Goal: Task Accomplishment & Management: Use online tool/utility

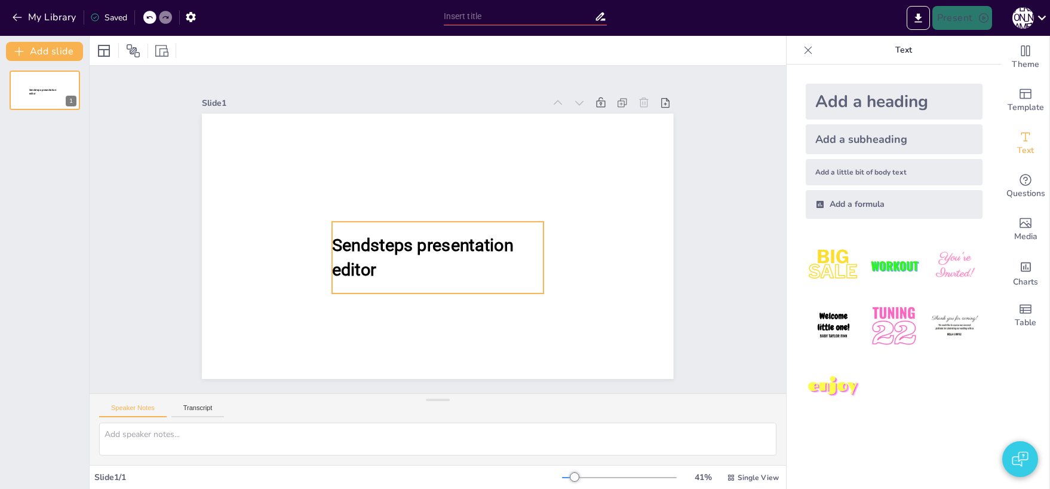
type input "All Aboard: A Quiz on Trains"
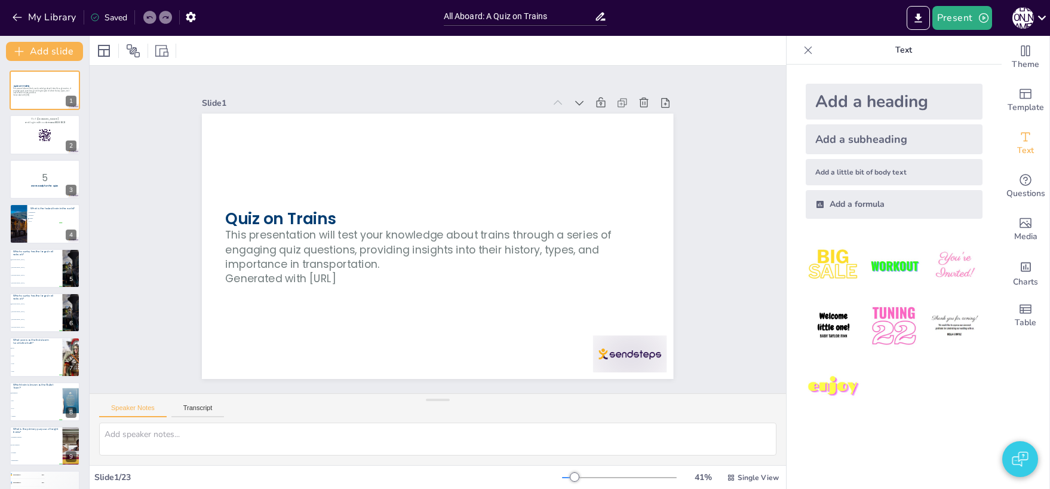
checkbox input "true"
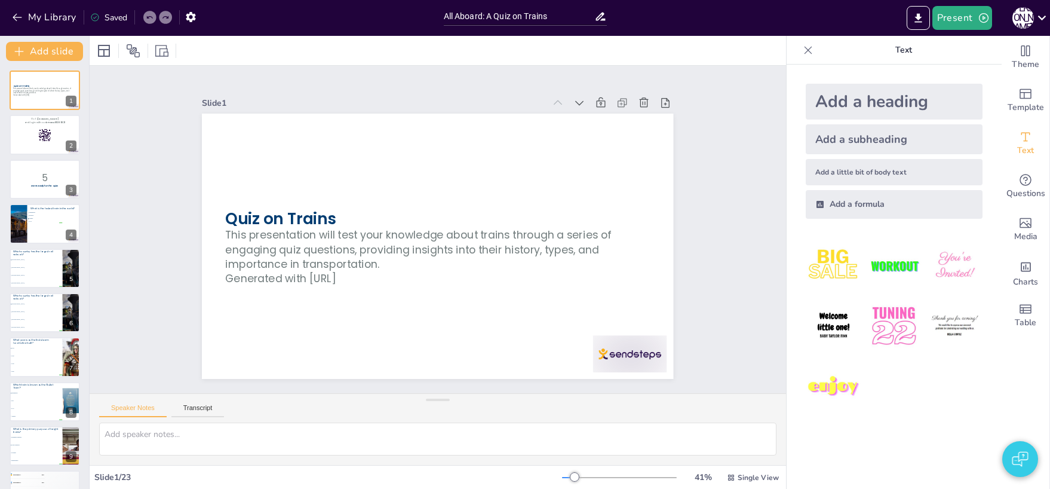
checkbox input "true"
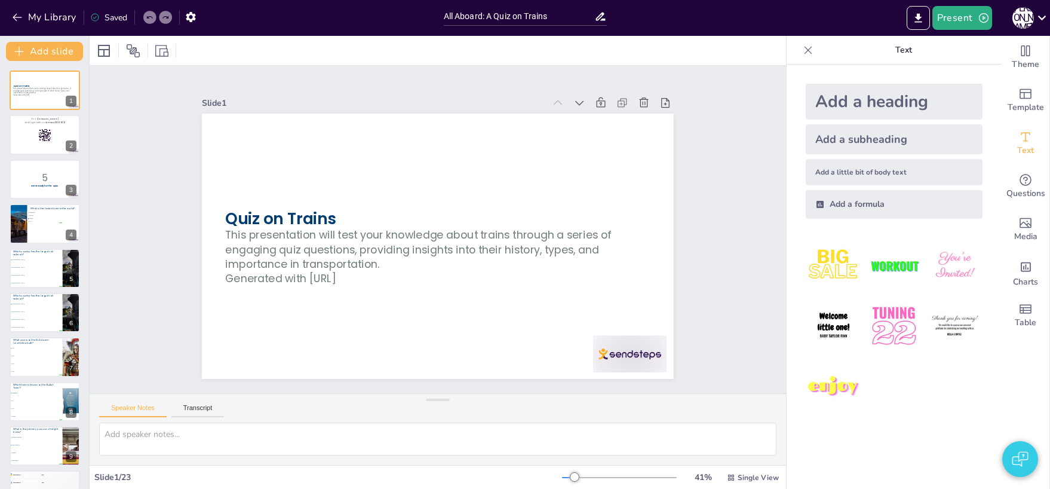
checkbox input "true"
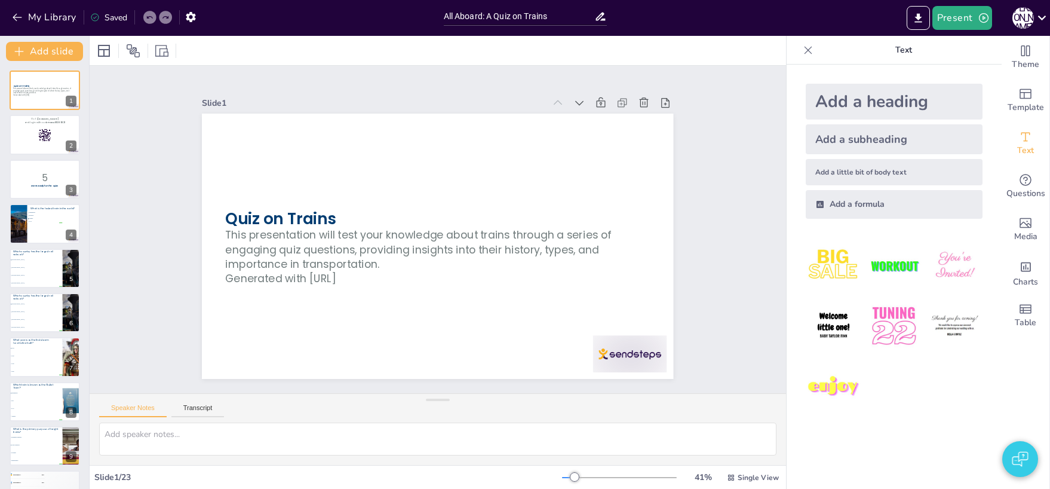
checkbox input "true"
click at [989, 21] on icon "button" at bounding box center [984, 18] width 12 height 12
click at [978, 43] on li "Preview presentation" at bounding box center [981, 44] width 94 height 19
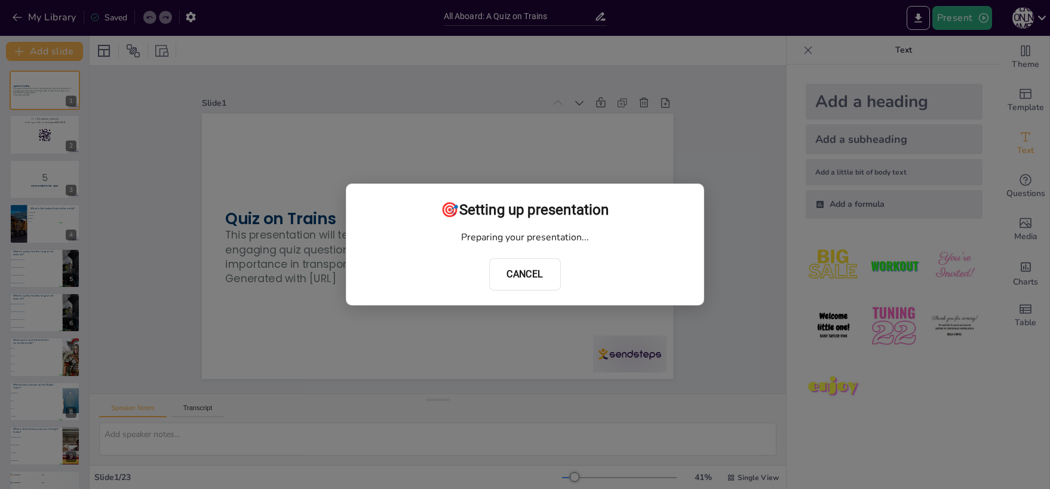
checkbox input "true"
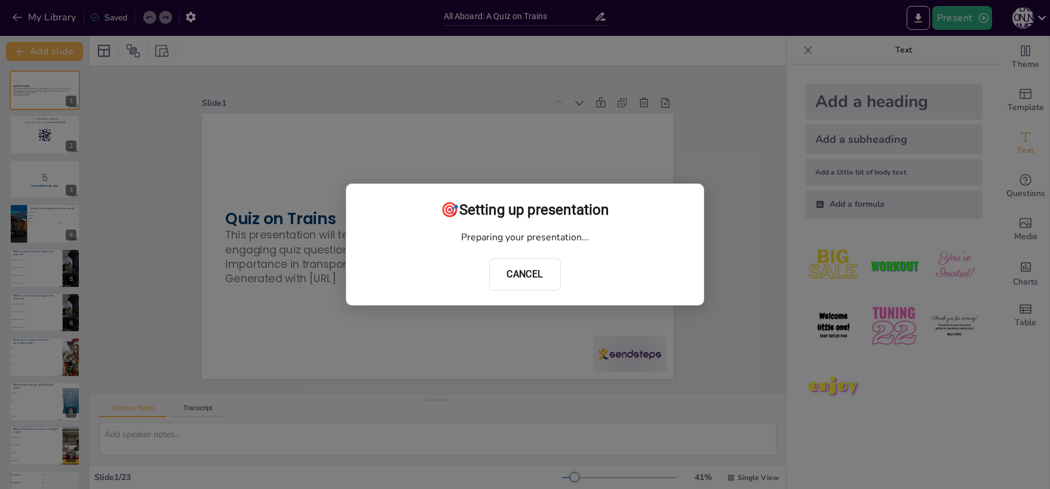
checkbox input "true"
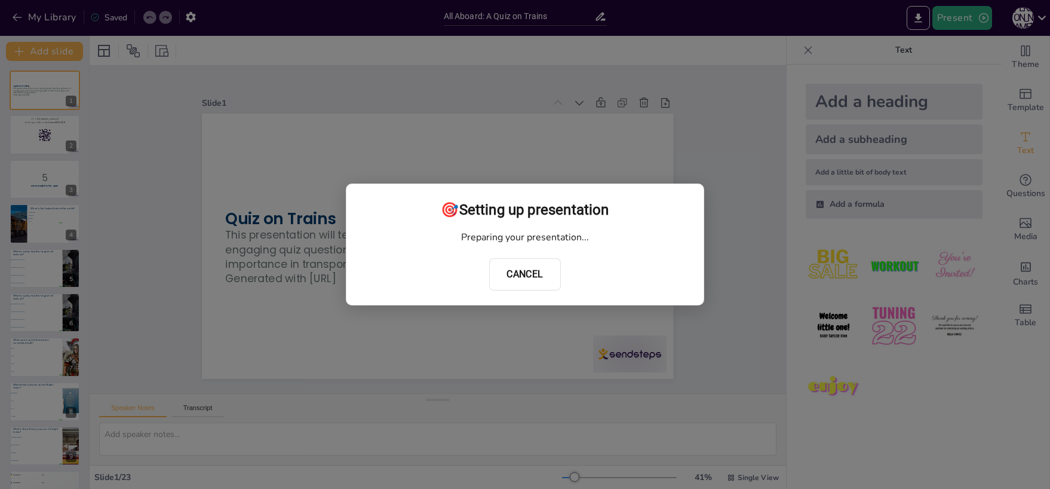
checkbox input "true"
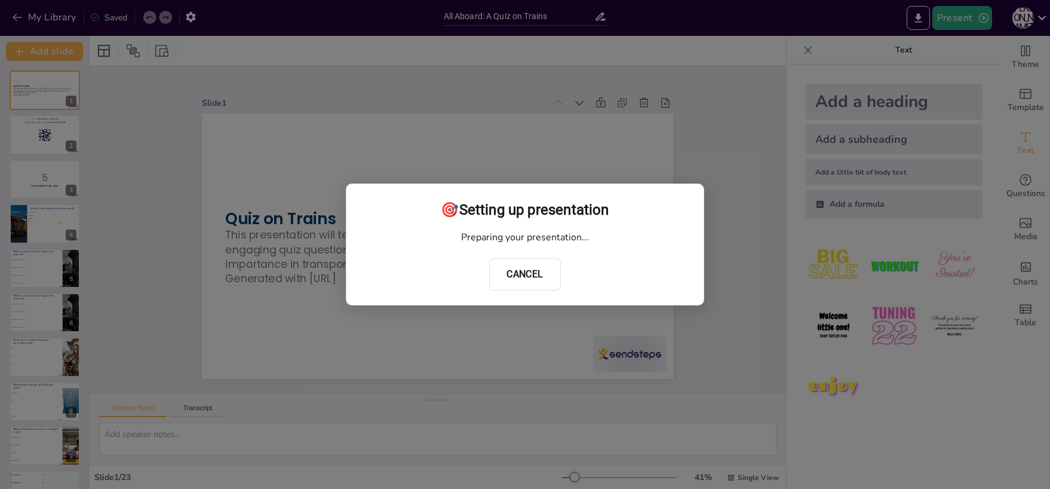
checkbox input "true"
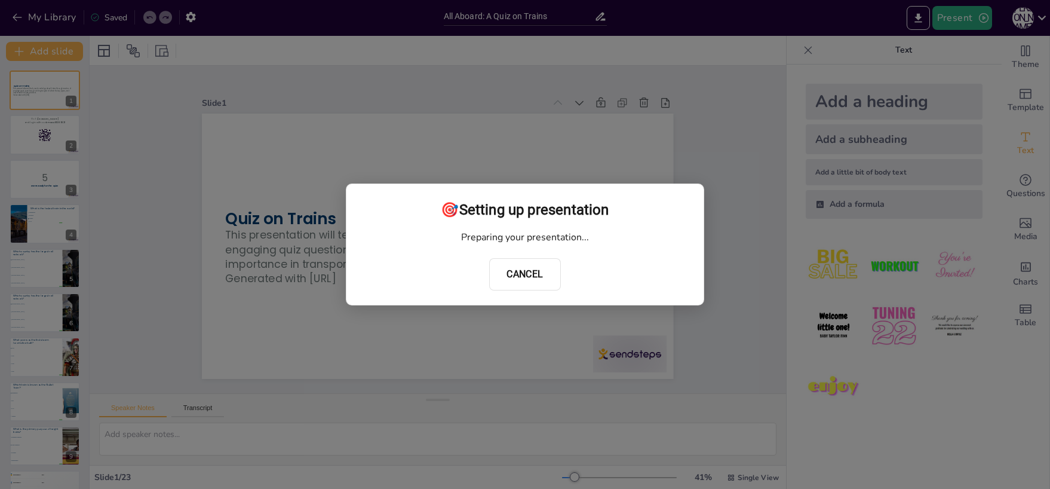
checkbox input "true"
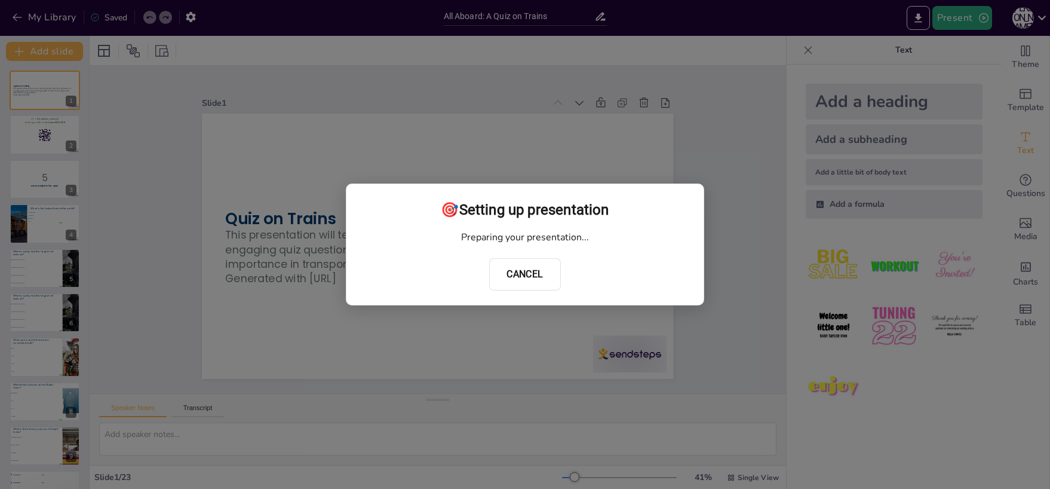
checkbox input "true"
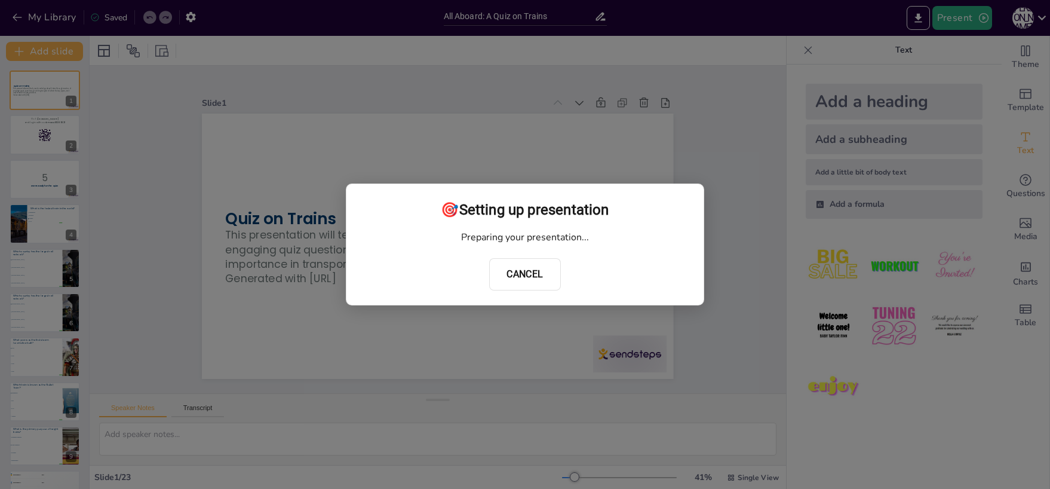
checkbox input "true"
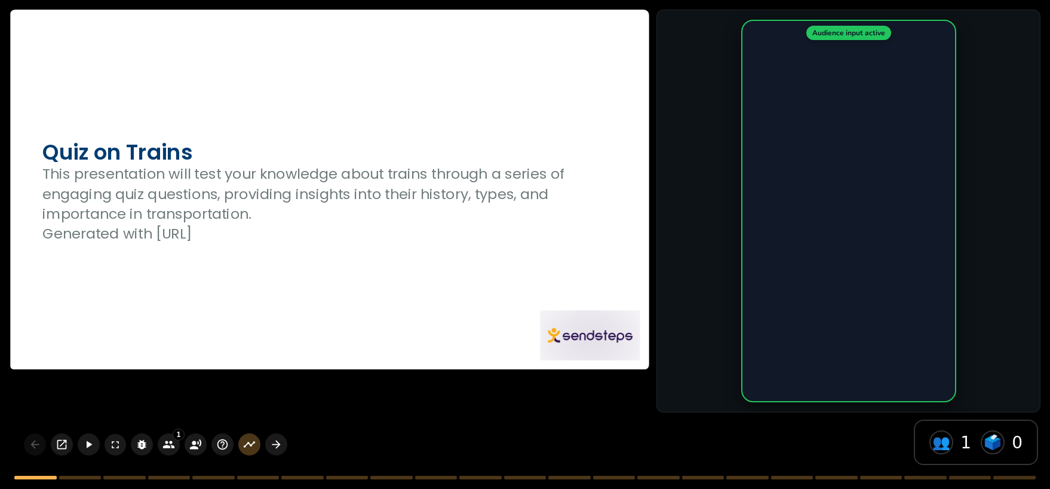
checkbox input "true"
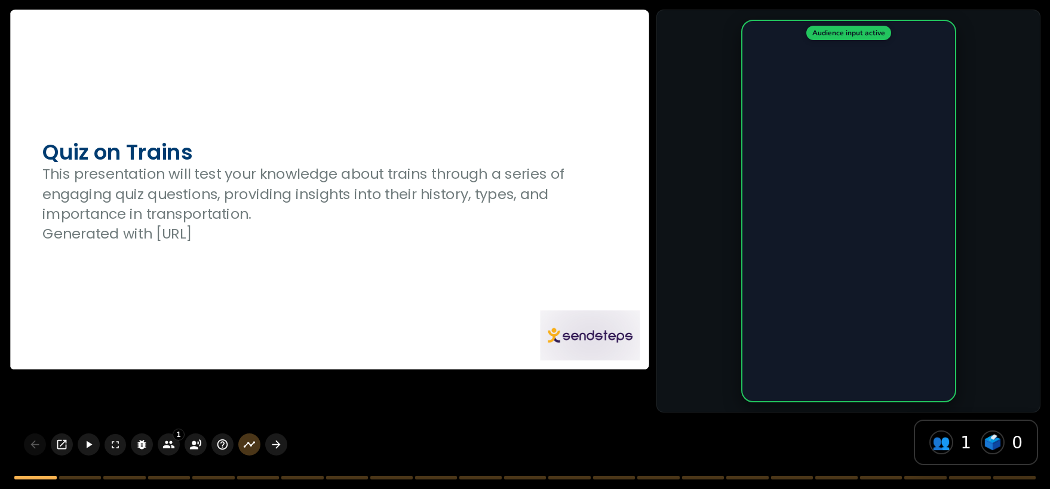
checkbox input "true"
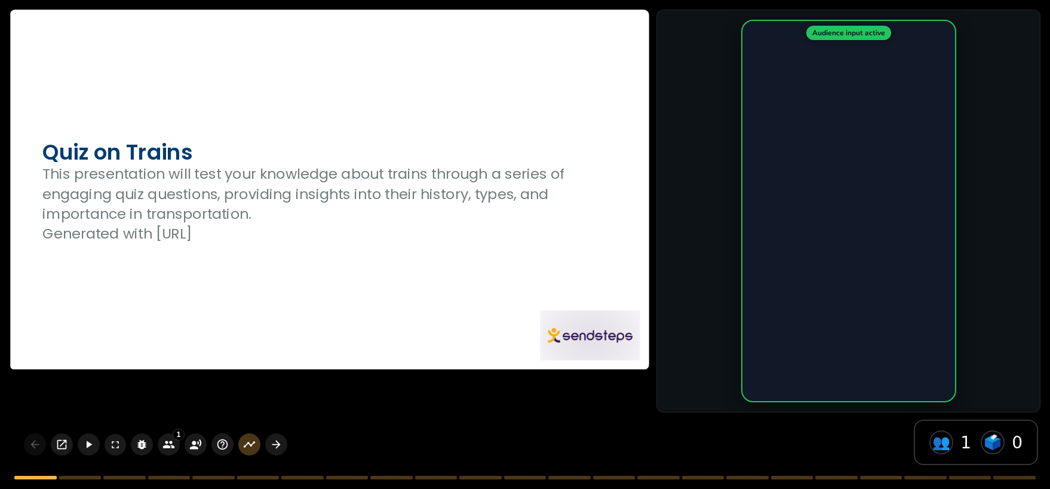
checkbox input "true"
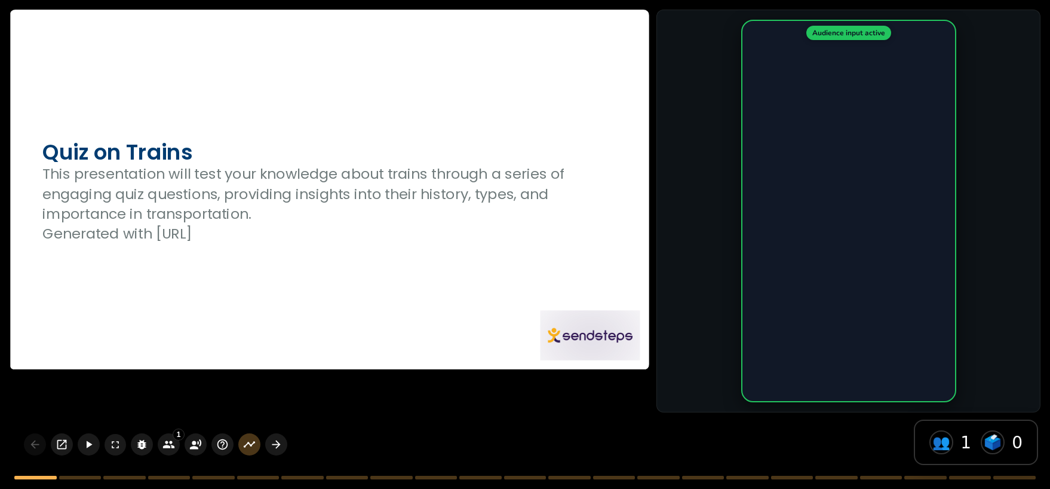
checkbox input "true"
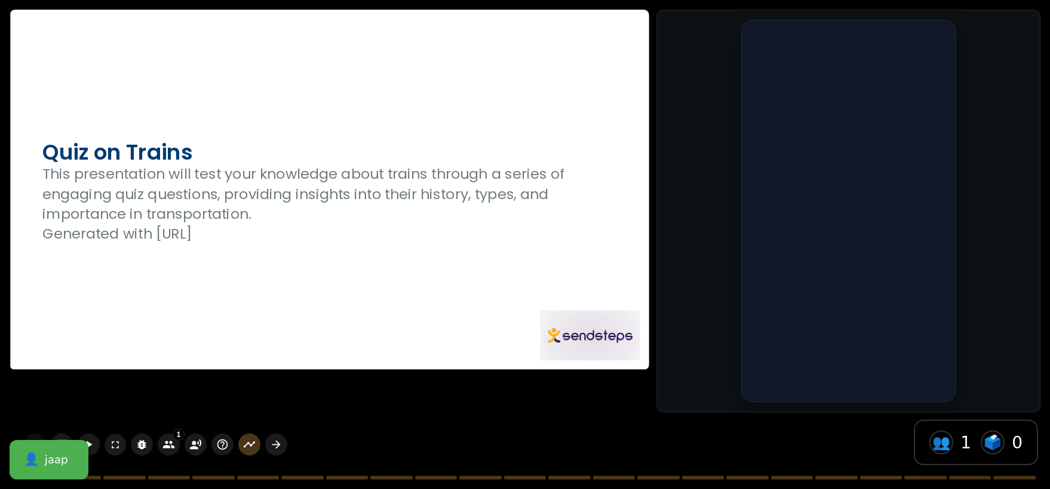
checkbox input "true"
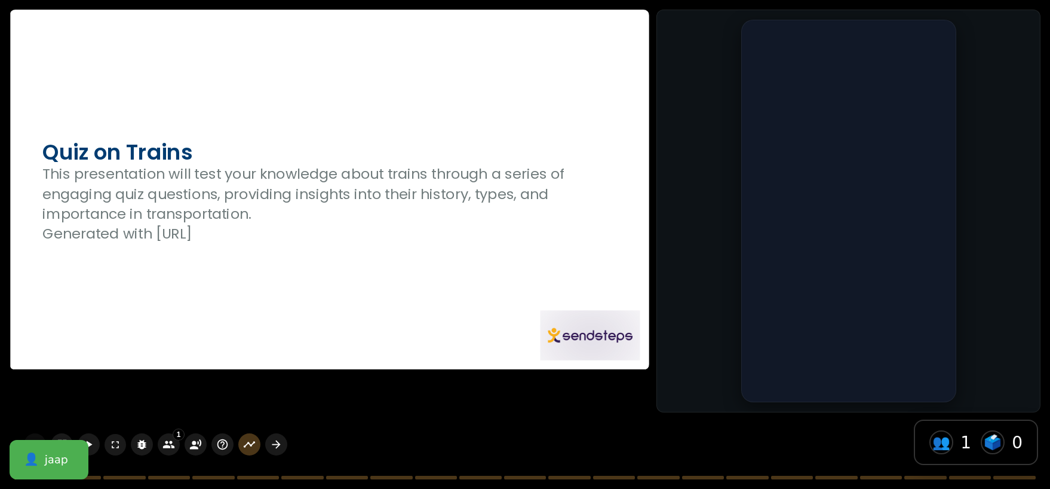
checkbox input "true"
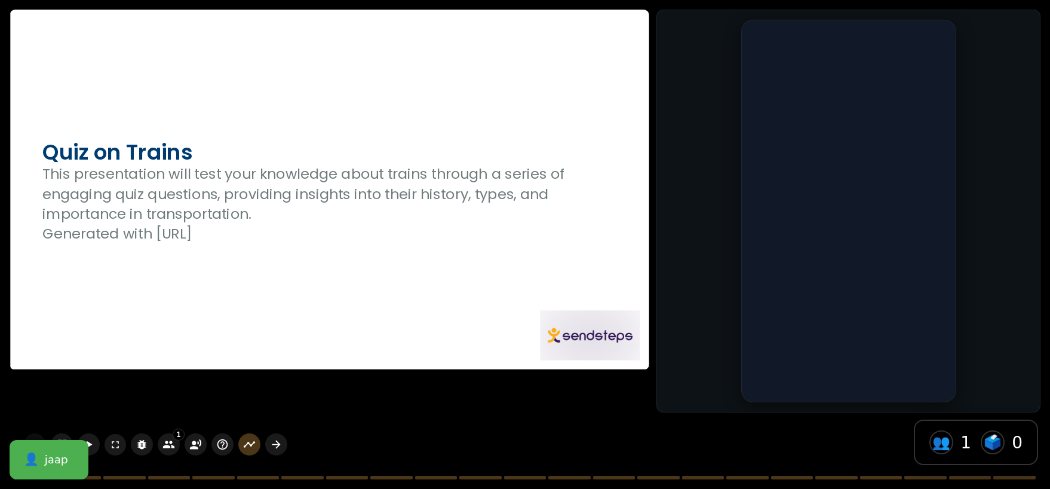
checkbox input "true"
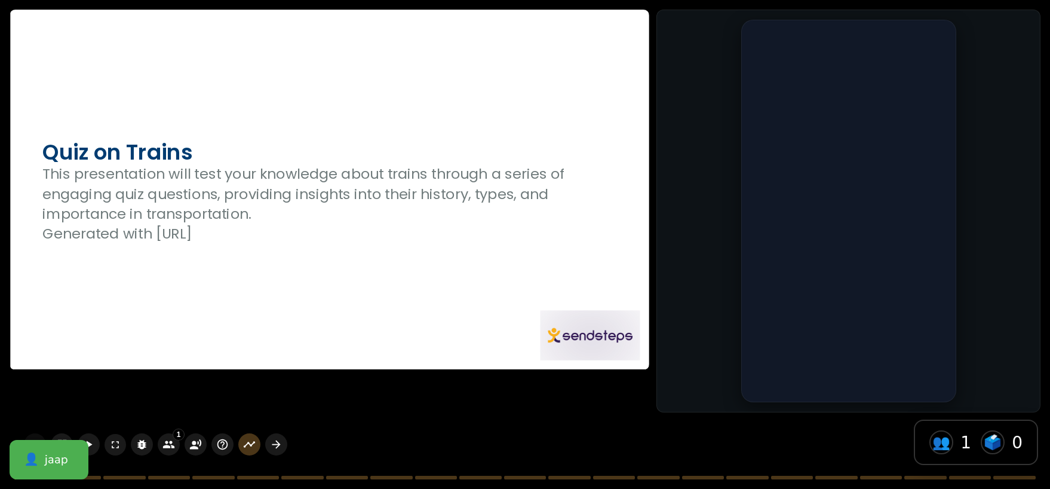
checkbox input "true"
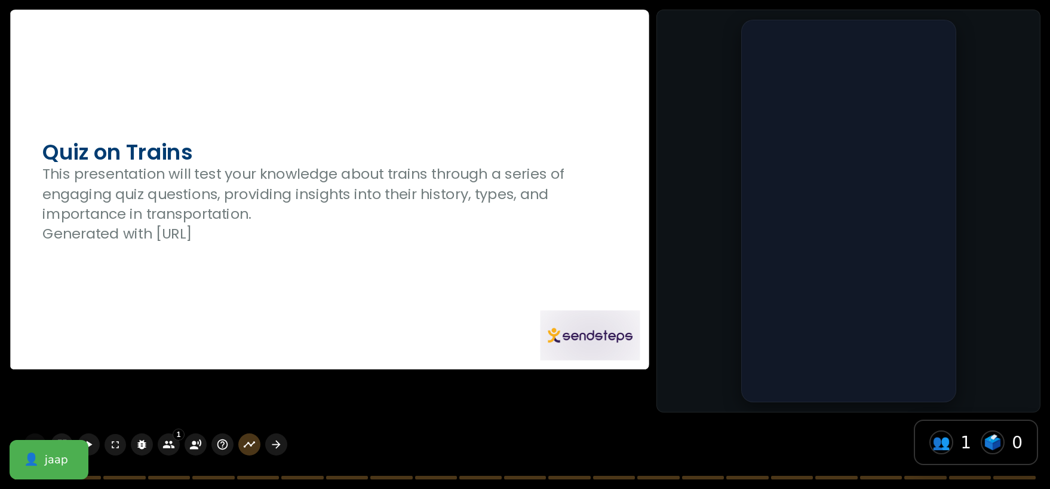
checkbox input "true"
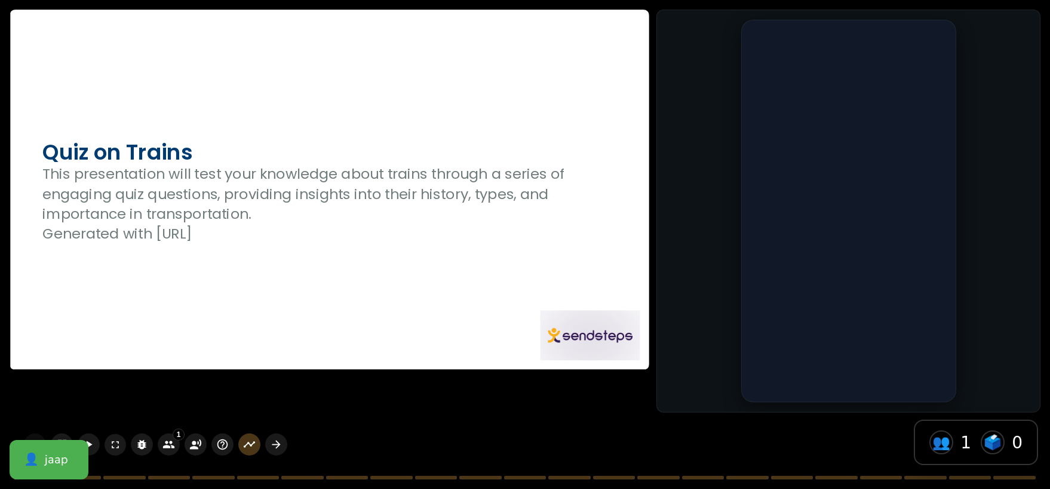
checkbox input "true"
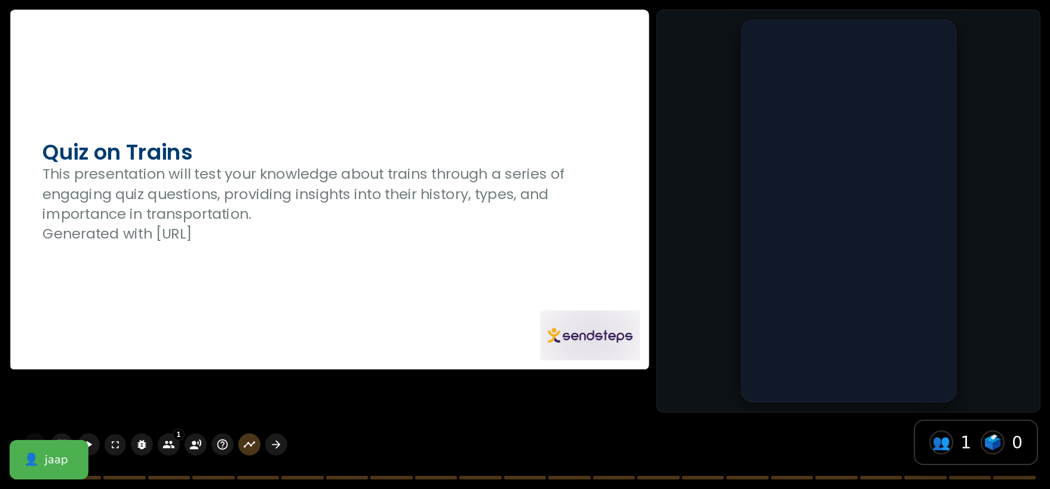
checkbox input "true"
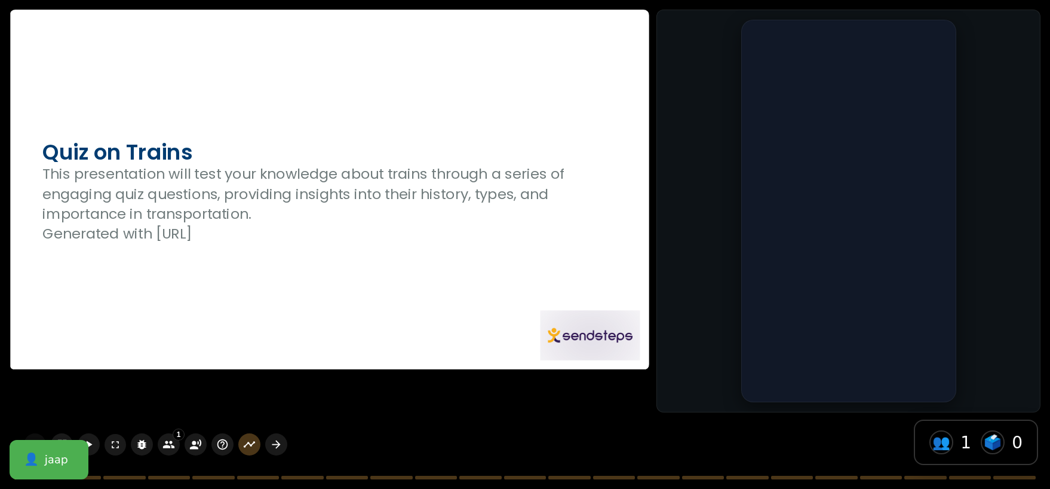
checkbox input "true"
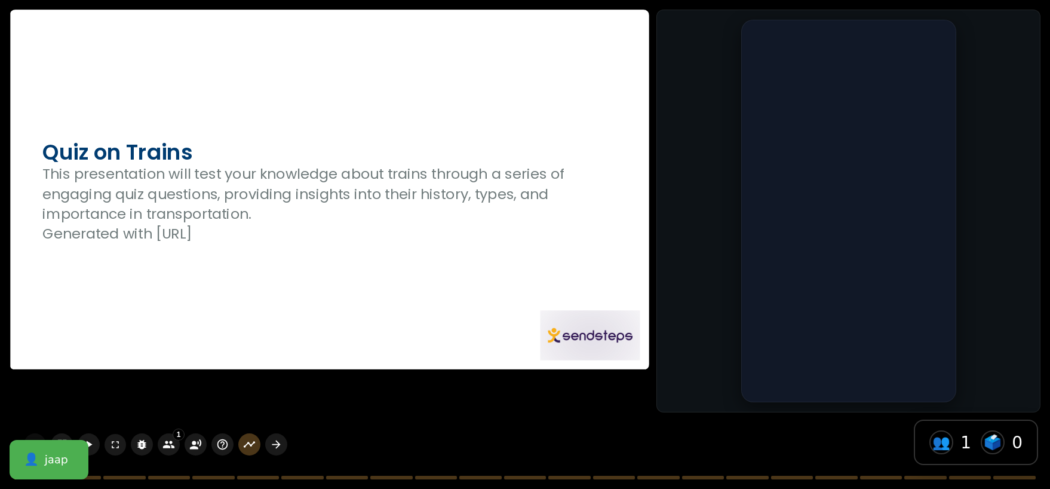
checkbox input "true"
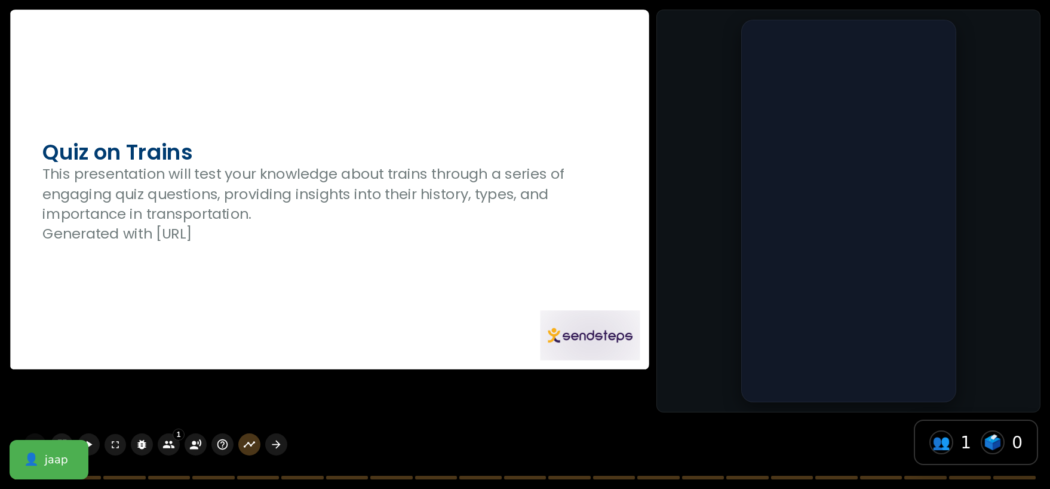
checkbox input "true"
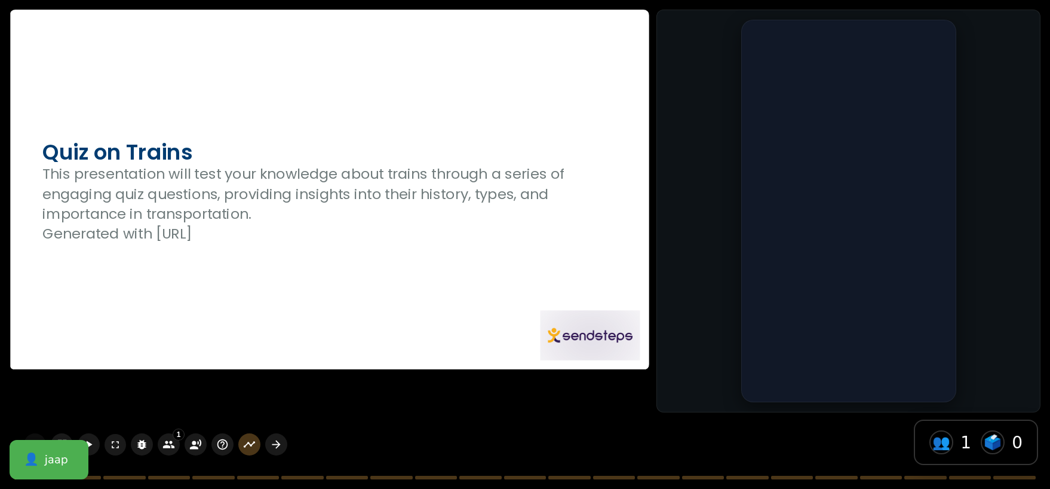
checkbox input "true"
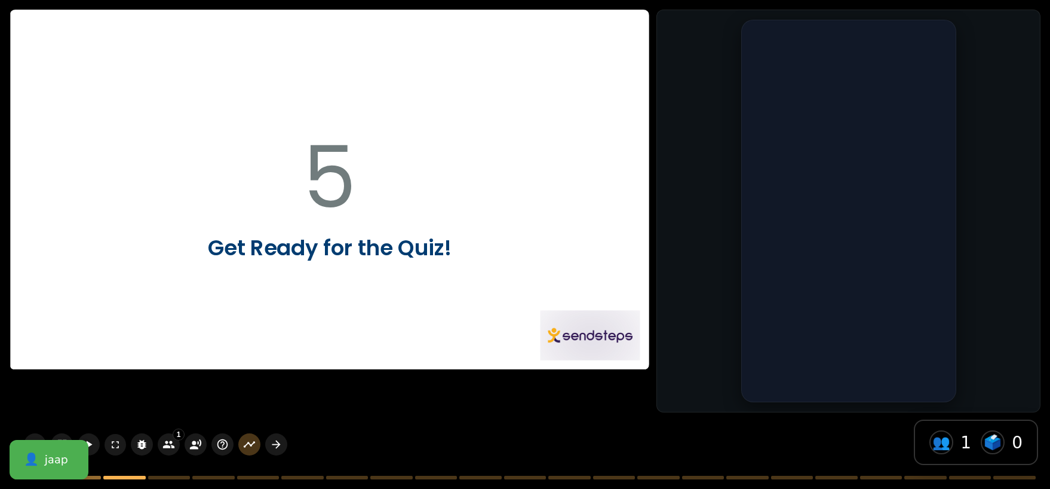
checkbox input "true"
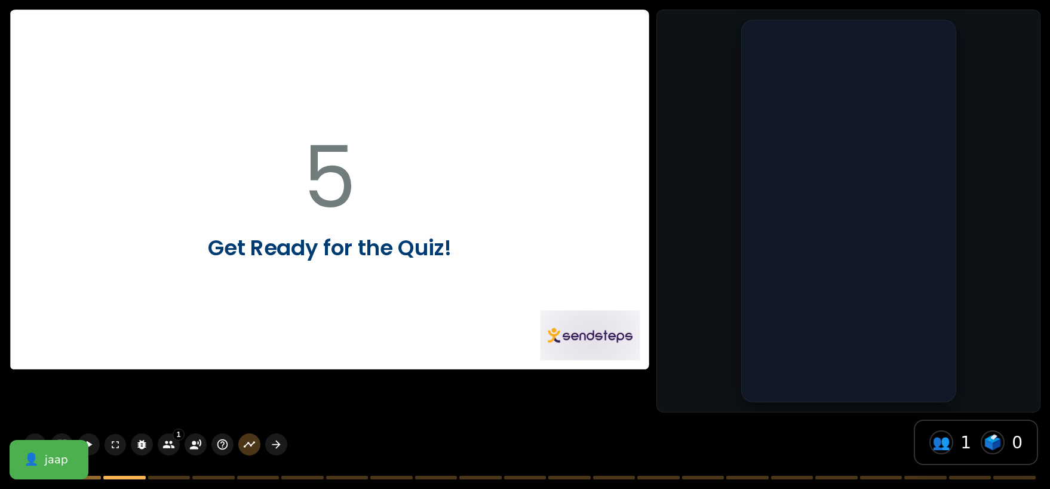
checkbox input "true"
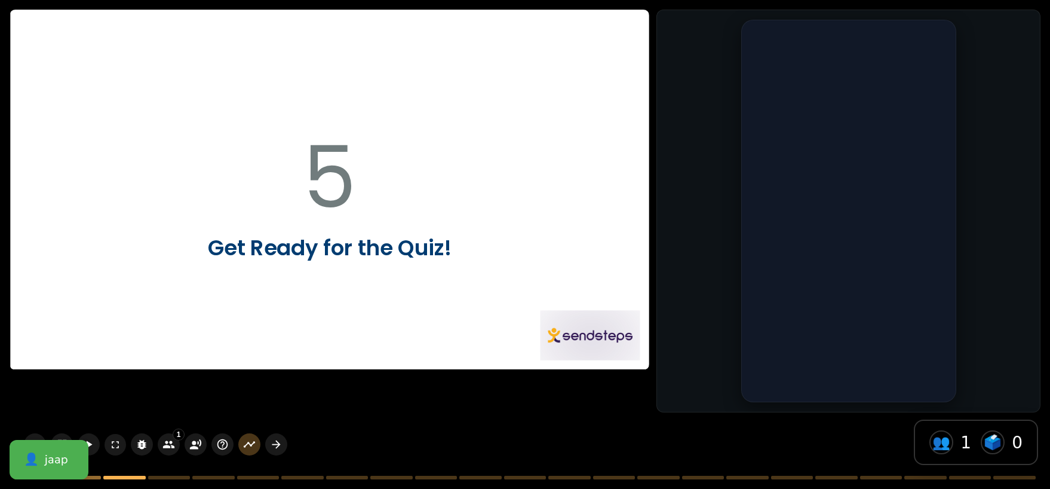
checkbox input "true"
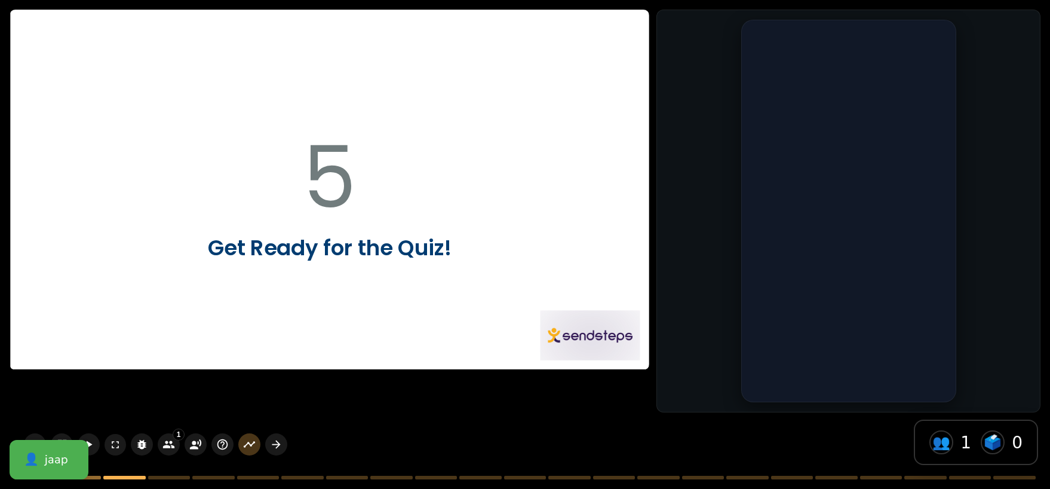
checkbox input "true"
type textarea "The Maglev train holds the record for the fastest train in the world, reaching …"
checkbox input "true"
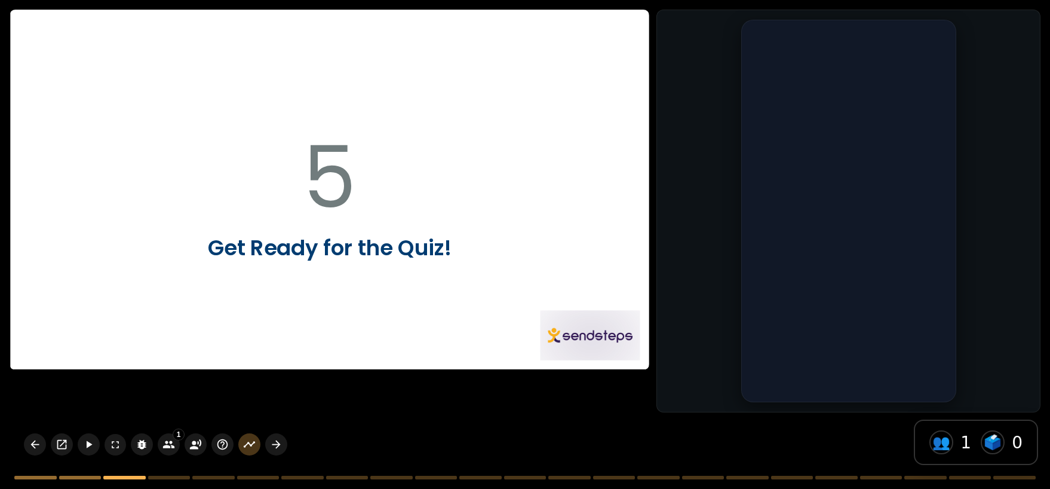
checkbox input "true"
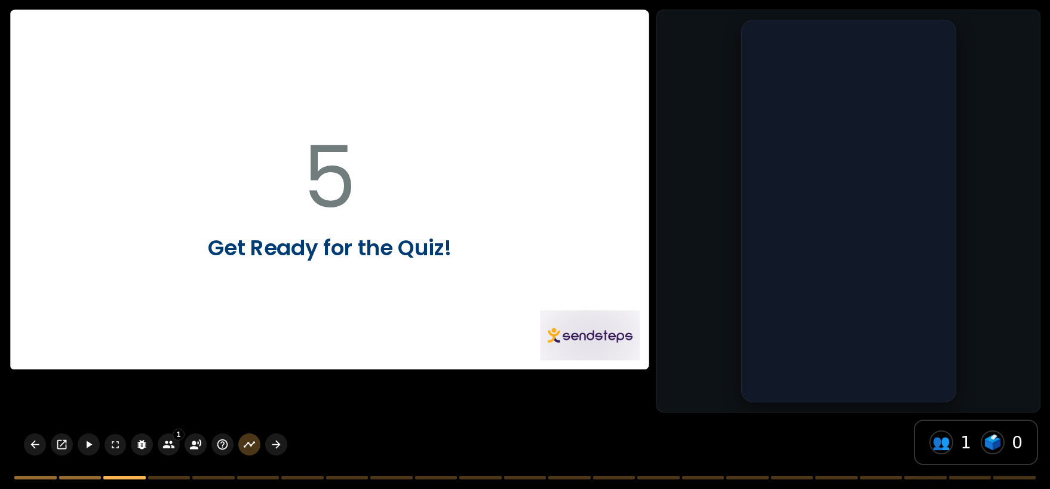
checkbox input "true"
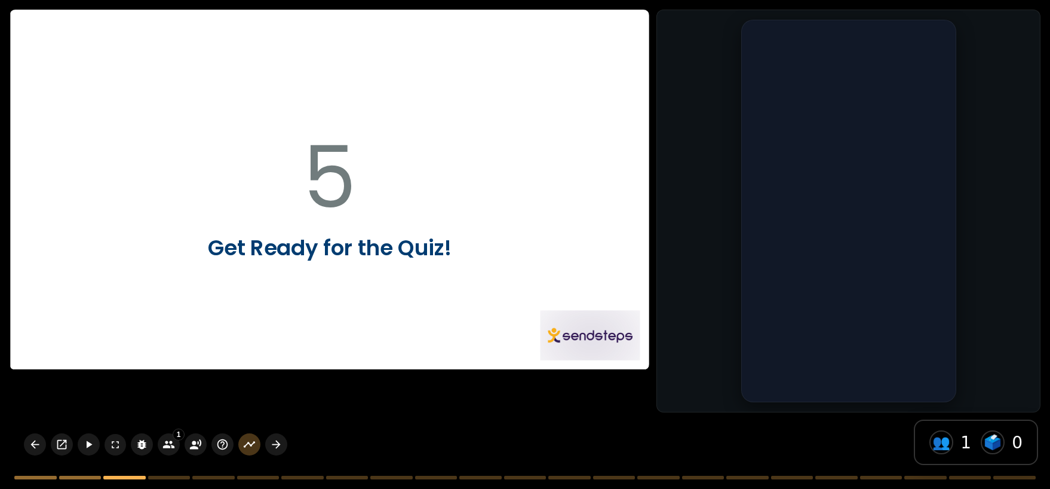
checkbox input "true"
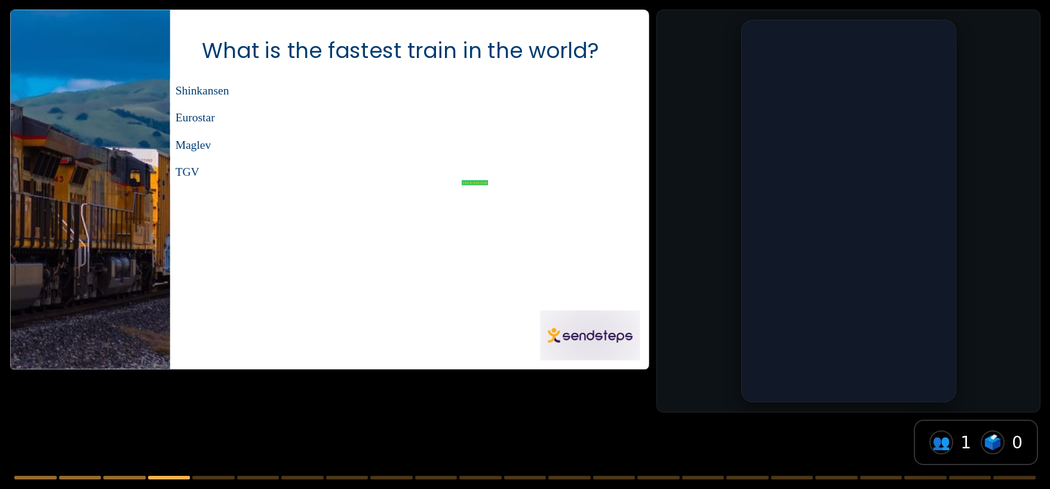
type textarea "China has the largest rail network in the world, with over 77,000 kilometers of…"
checkbox input "true"
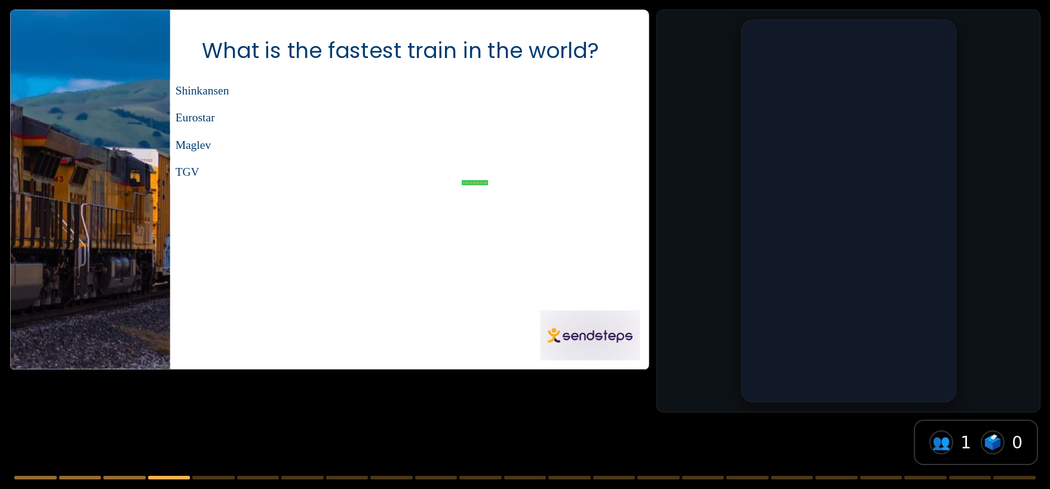
checkbox input "true"
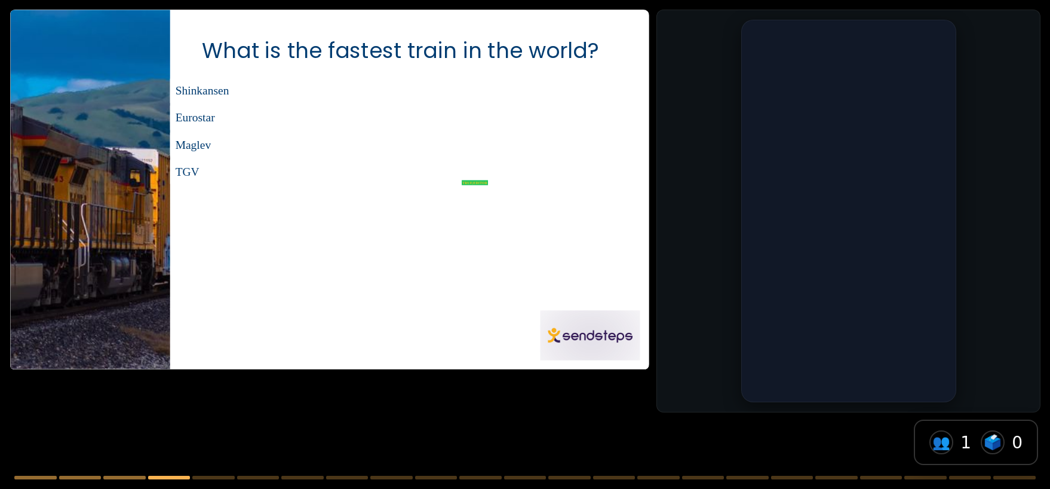
checkbox input "true"
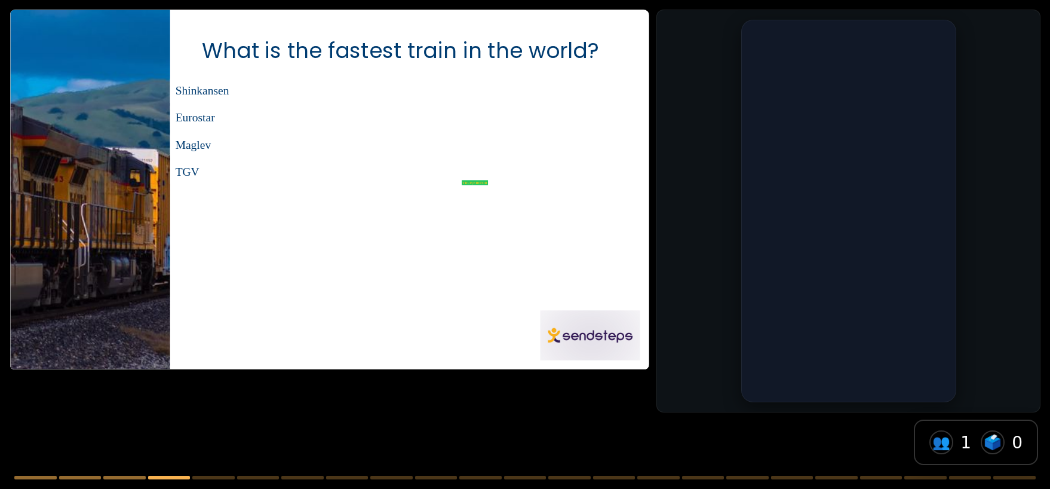
checkbox input "true"
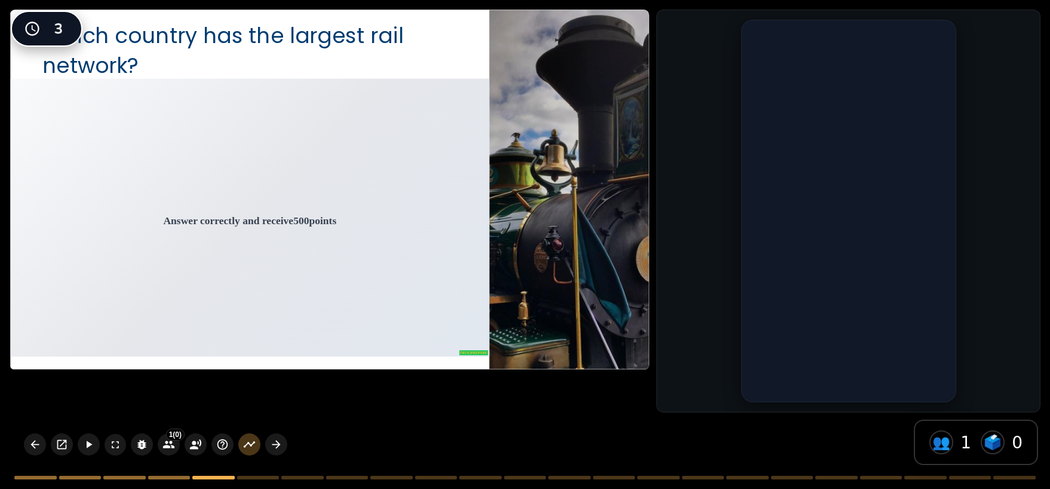
type textarea "The Maglev train holds the record for the fastest train in the world, reaching …"
checkbox input "true"
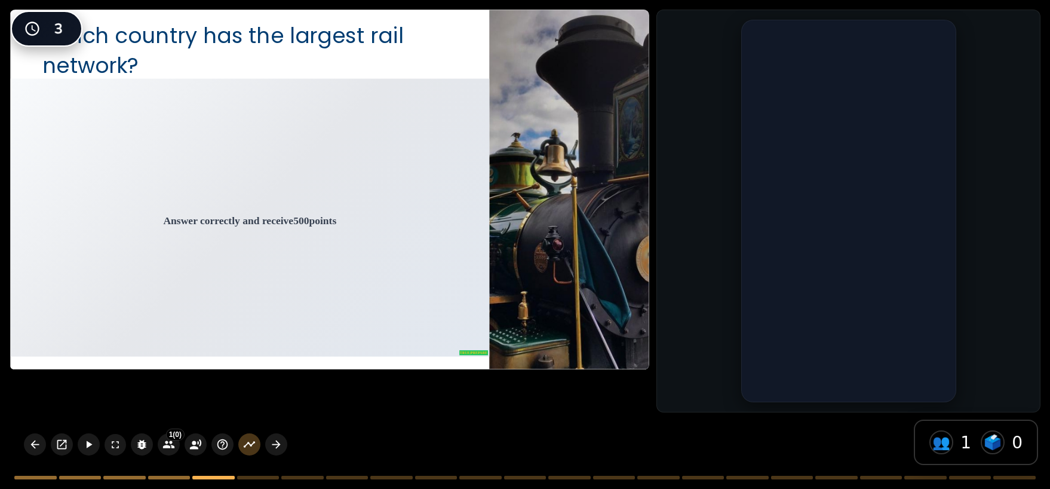
checkbox input "true"
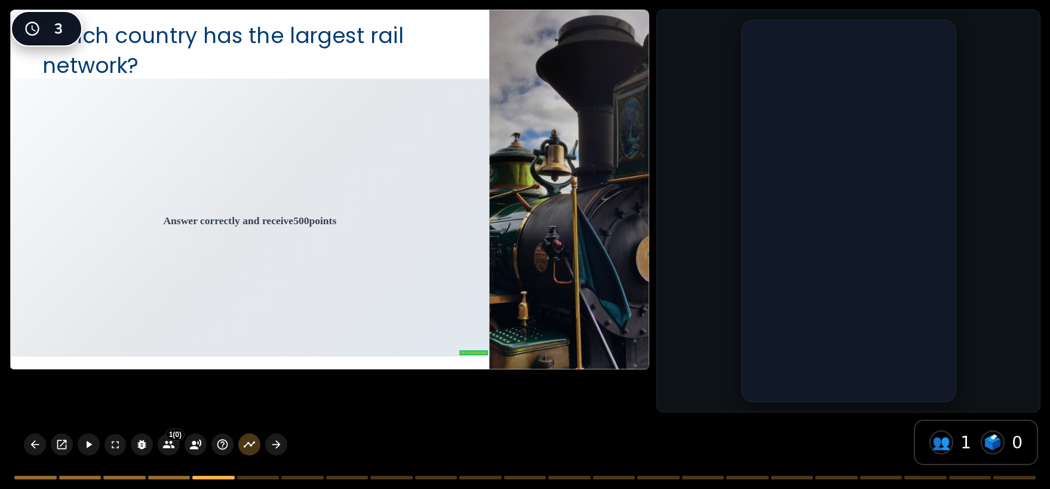
checkbox input "true"
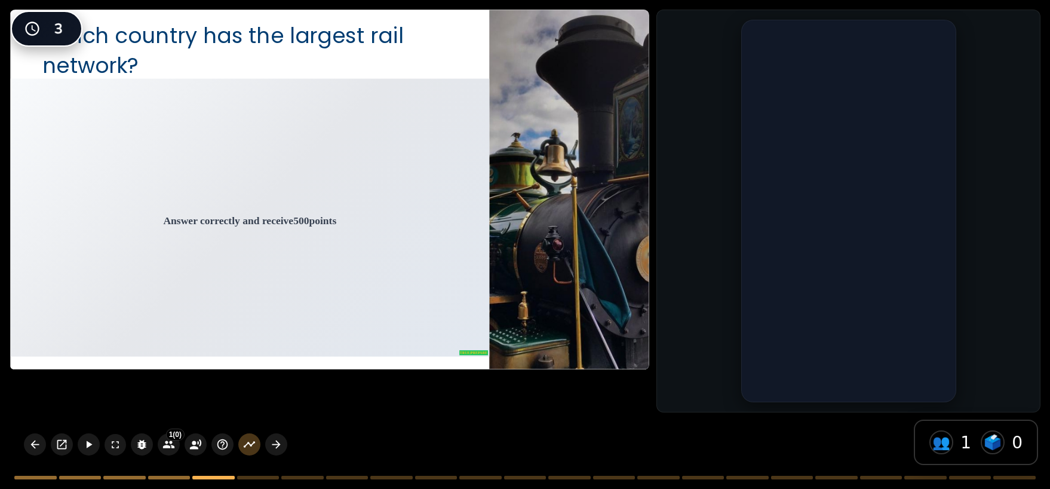
checkbox input "true"
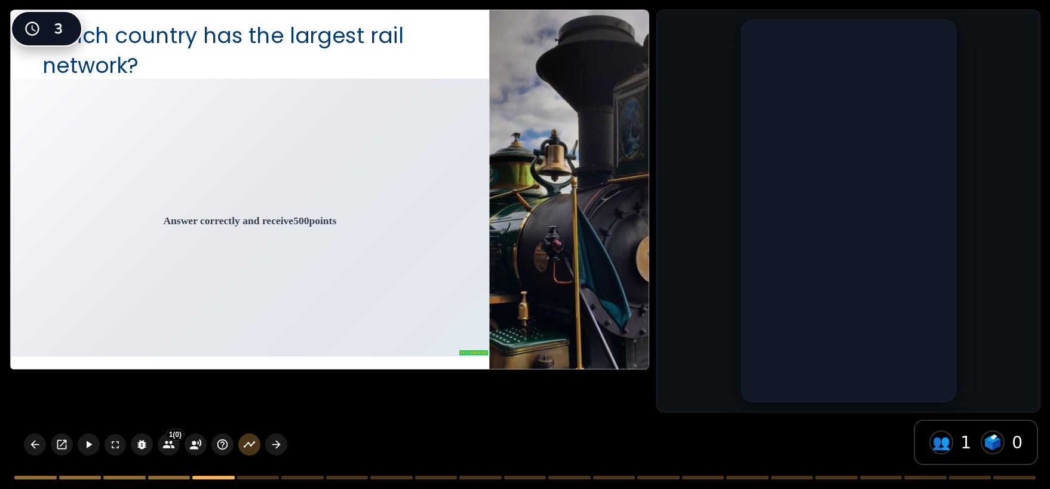
checkbox input "true"
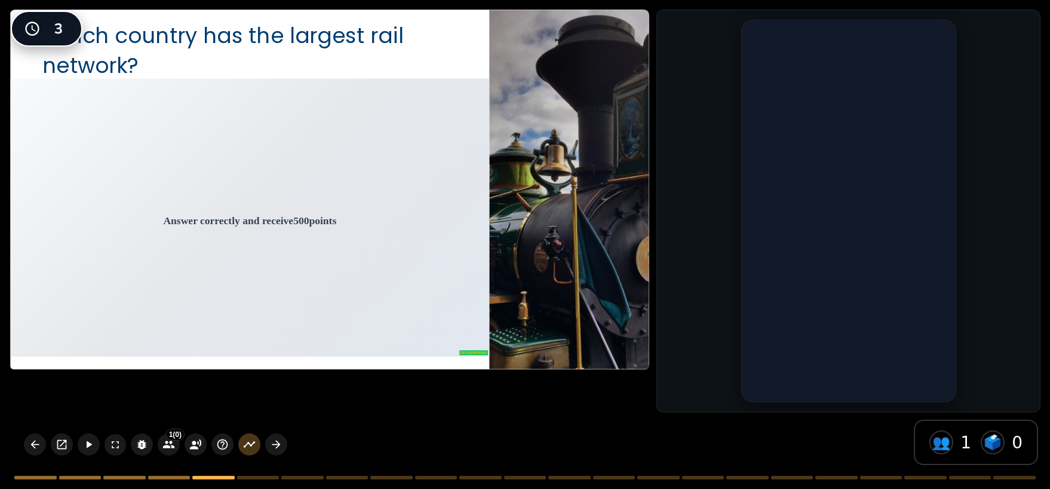
checkbox input "true"
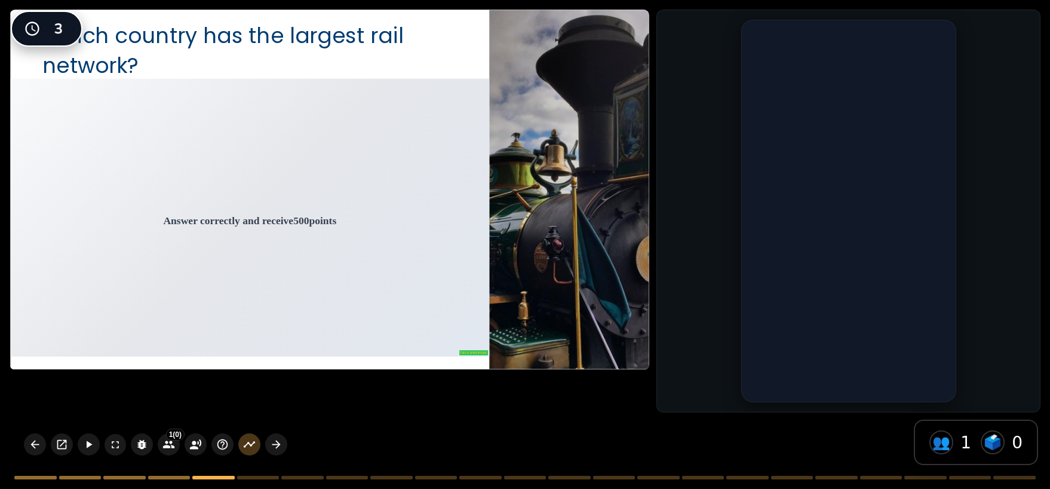
checkbox input "true"
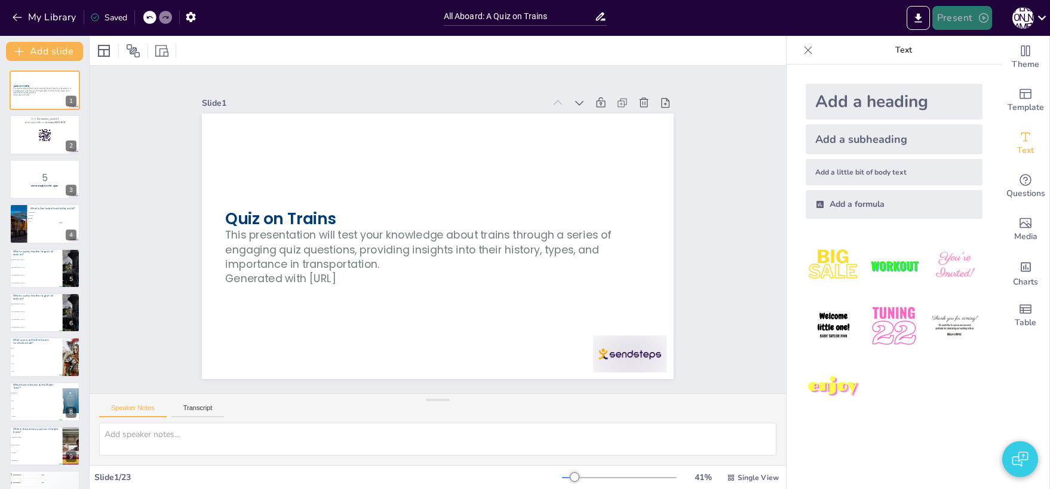
click at [944, 24] on button "Present" at bounding box center [963, 18] width 60 height 24
click at [946, 64] on li "Play presentation" at bounding box center [981, 73] width 94 height 19
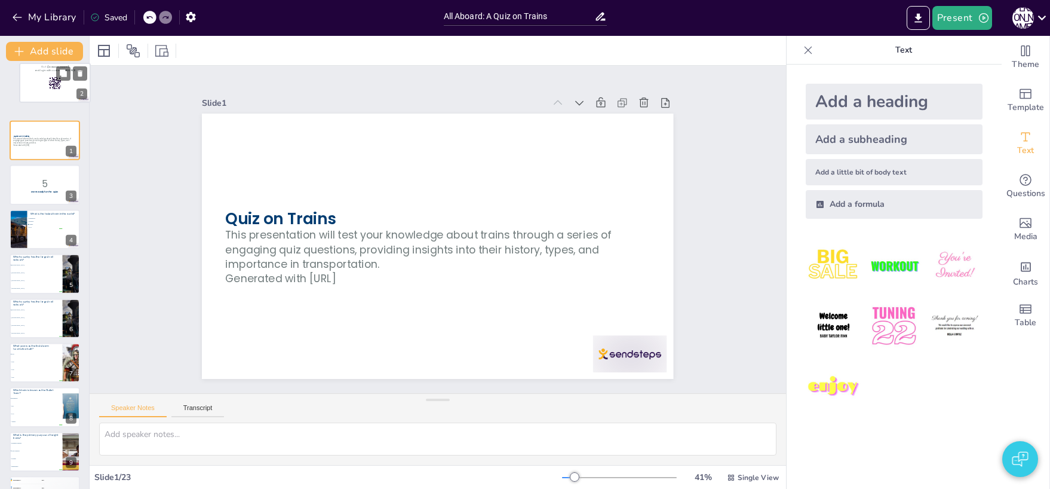
drag, startPoint x: 27, startPoint y: 134, endPoint x: 39, endPoint y: 74, distance: 61.6
click at [39, 74] on div at bounding box center [55, 82] width 71 height 39
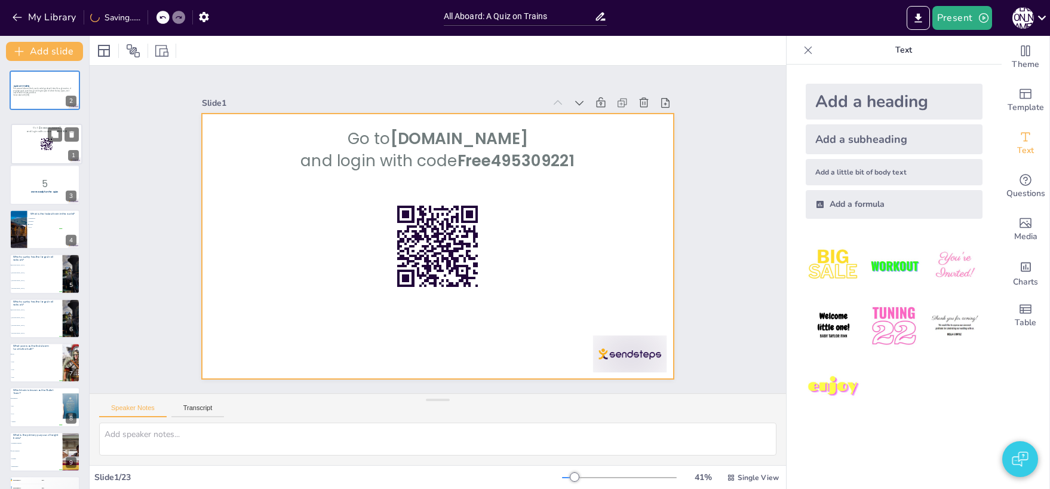
drag, startPoint x: 41, startPoint y: 99, endPoint x: 43, endPoint y: 157, distance: 57.4
click at [43, 157] on div at bounding box center [46, 143] width 71 height 39
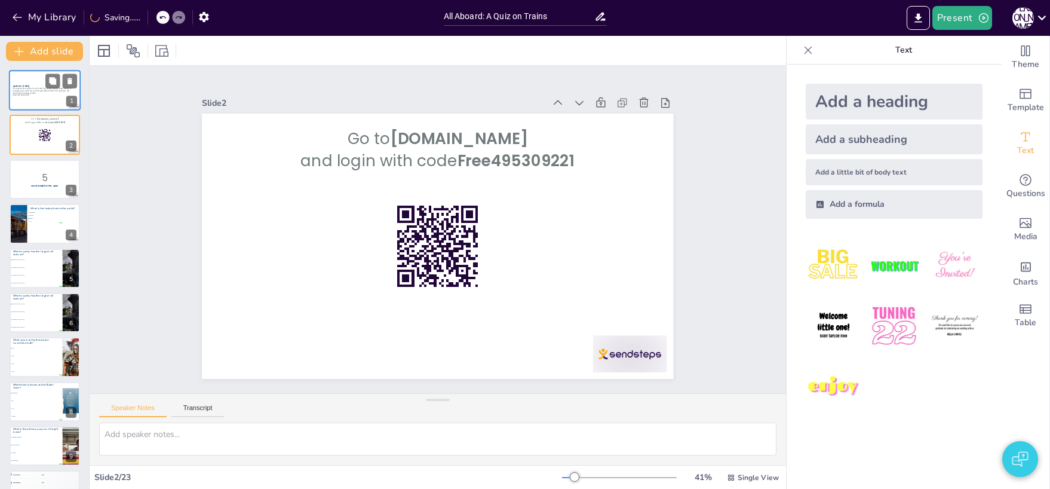
click at [36, 97] on div at bounding box center [45, 90] width 72 height 41
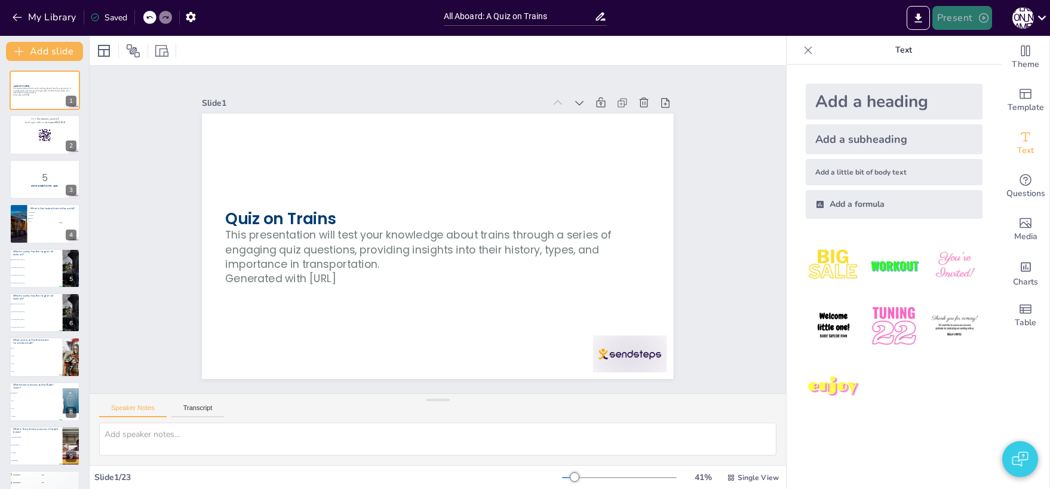
click at [952, 22] on button "Present" at bounding box center [963, 18] width 60 height 24
click at [948, 69] on li "Play presentation" at bounding box center [981, 73] width 94 height 19
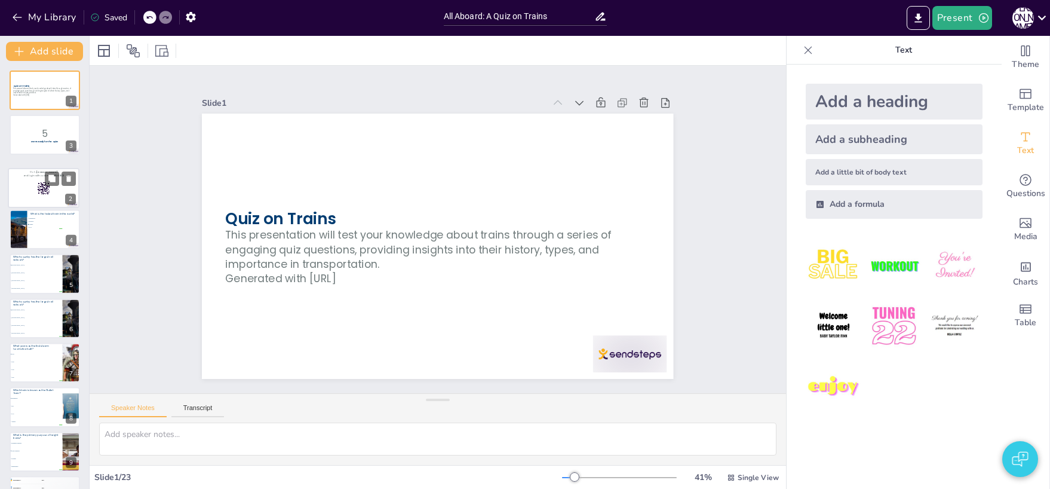
drag, startPoint x: 32, startPoint y: 136, endPoint x: 30, endPoint y: 192, distance: 56.2
click at [30, 192] on div at bounding box center [43, 187] width 71 height 39
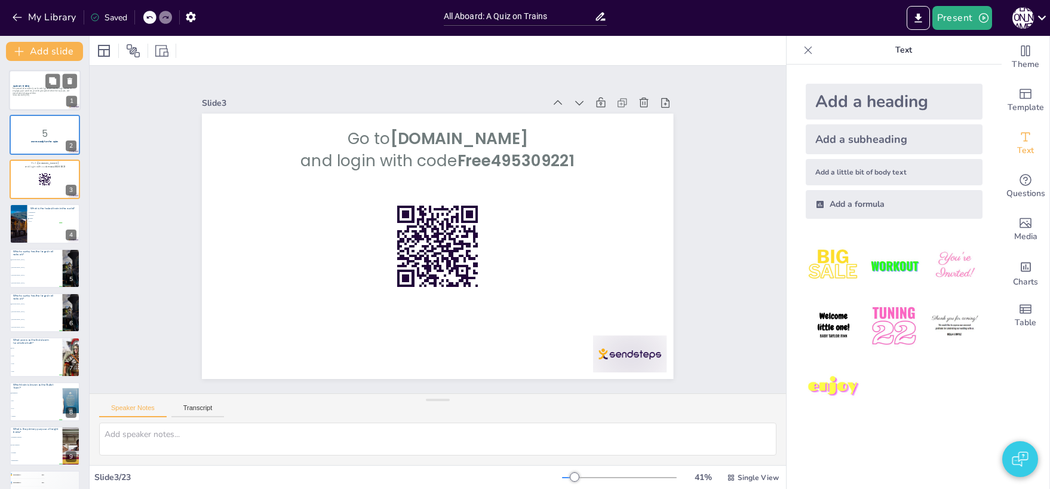
click at [22, 93] on p "This presentation will test your knowledge about trains through a series of eng…" at bounding box center [45, 90] width 65 height 7
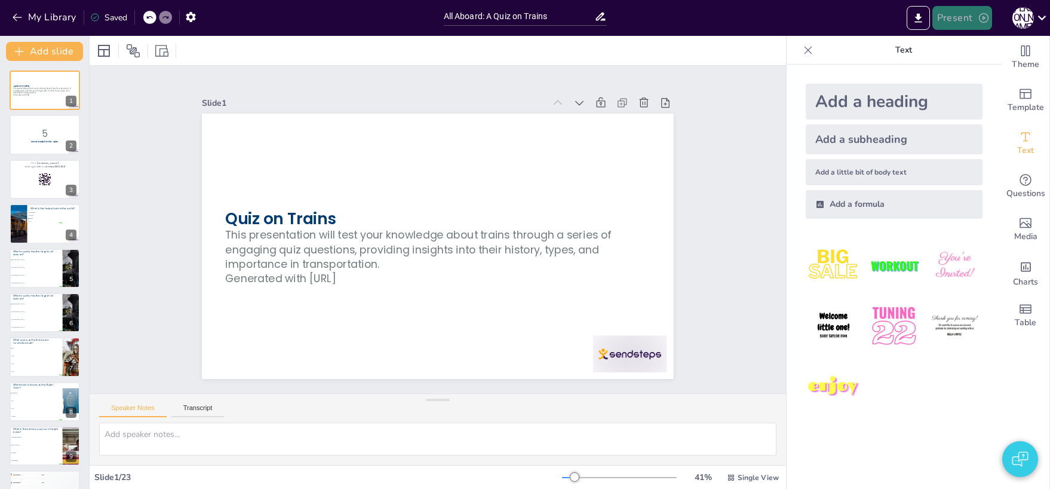
click at [948, 14] on button "Present" at bounding box center [963, 18] width 60 height 24
click at [958, 79] on li "Play presentation" at bounding box center [981, 73] width 94 height 19
drag, startPoint x: 975, startPoint y: 14, endPoint x: 969, endPoint y: 16, distance: 6.2
click at [973, 15] on button "Present" at bounding box center [963, 18] width 60 height 24
click at [952, 72] on li "Play presentation" at bounding box center [981, 73] width 94 height 19
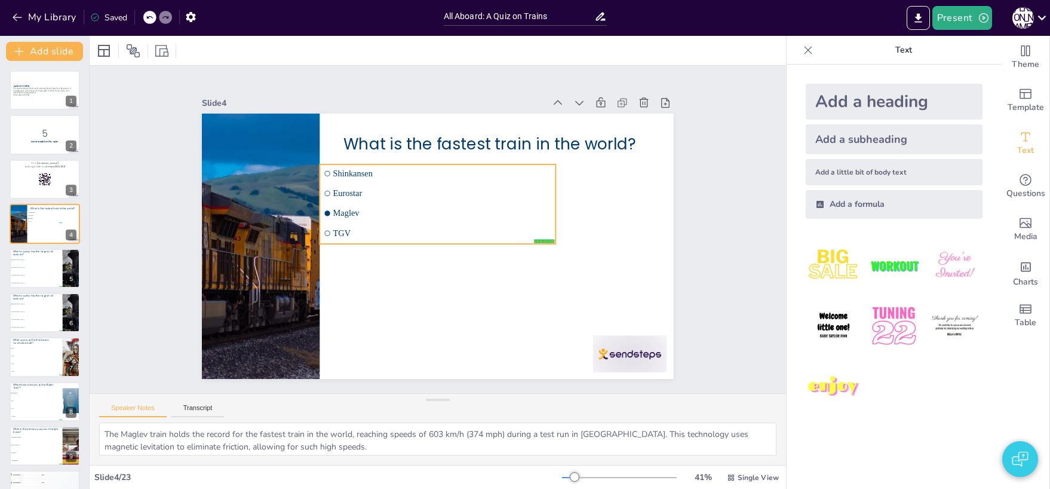
click at [331, 202] on li "Eurostar" at bounding box center [438, 193] width 236 height 18
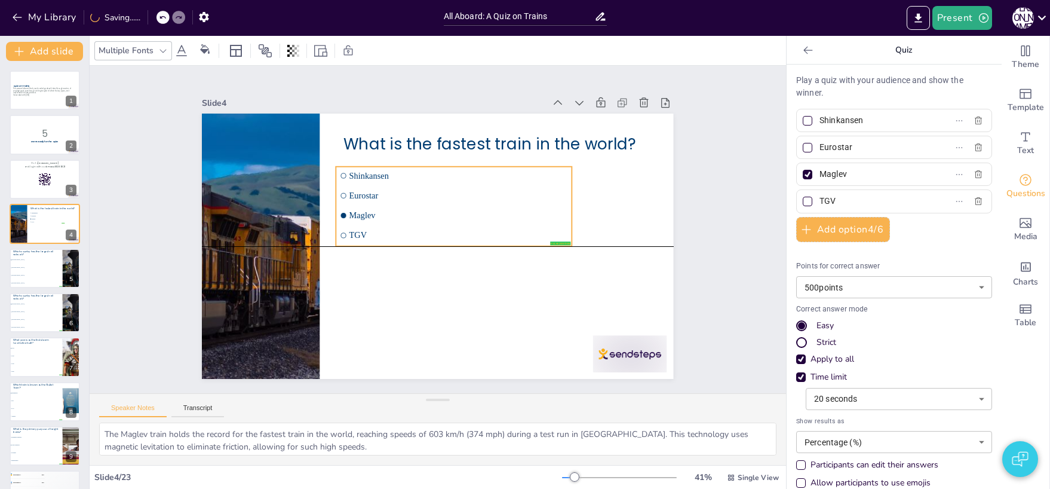
drag, startPoint x: 388, startPoint y: 194, endPoint x: 403, endPoint y: 197, distance: 15.8
click at [403, 197] on span "Eurostar" at bounding box center [459, 196] width 219 height 10
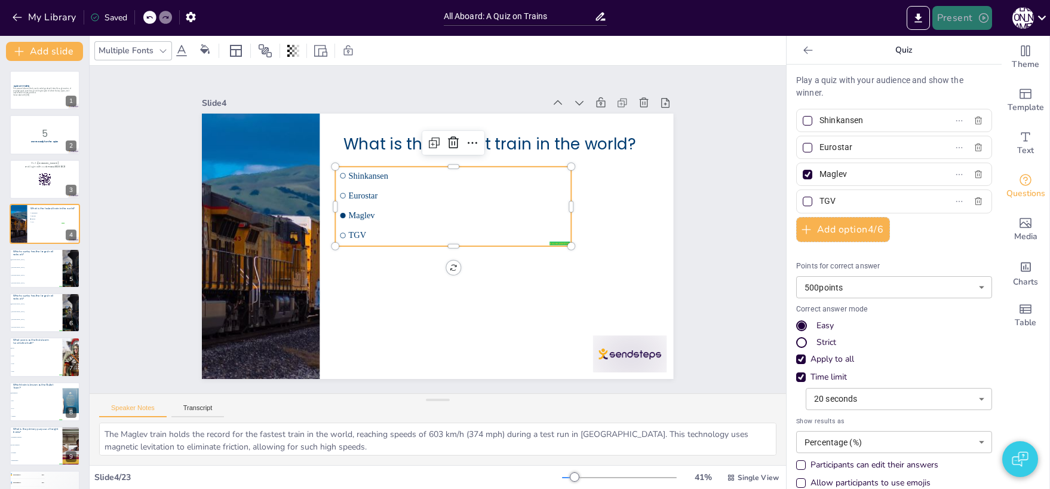
click at [958, 21] on button "Present" at bounding box center [963, 18] width 60 height 24
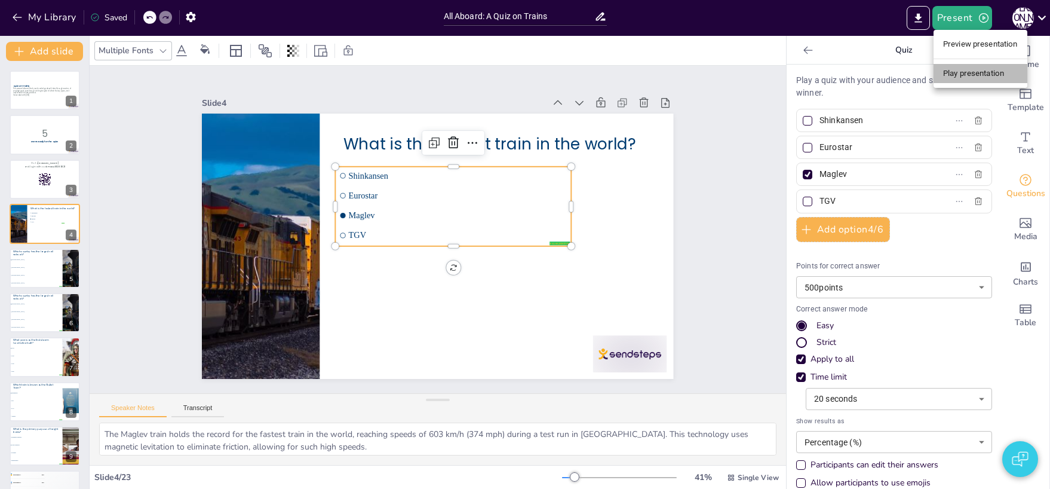
click at [955, 72] on li "Play presentation" at bounding box center [981, 73] width 94 height 19
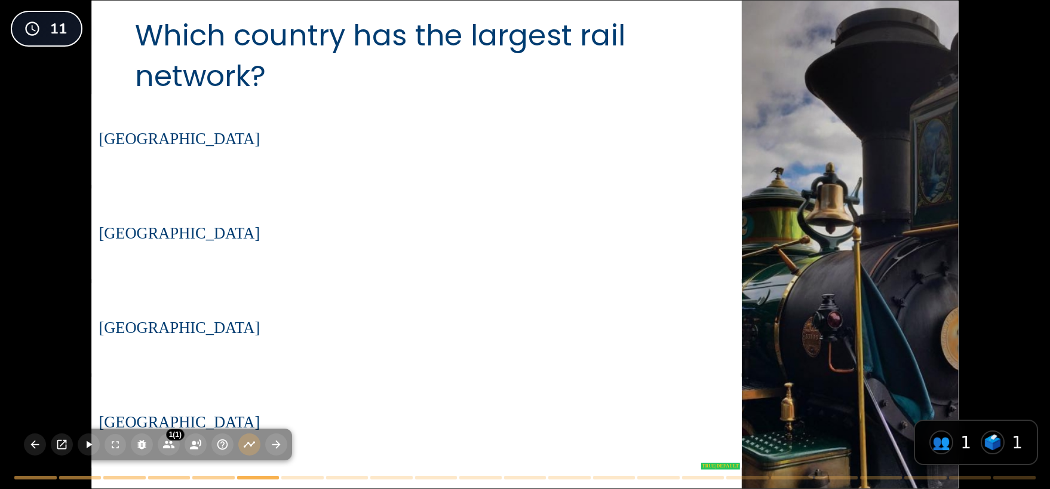
click at [448, 234] on span "[GEOGRAPHIC_DATA]" at bounding box center [417, 234] width 636 height 18
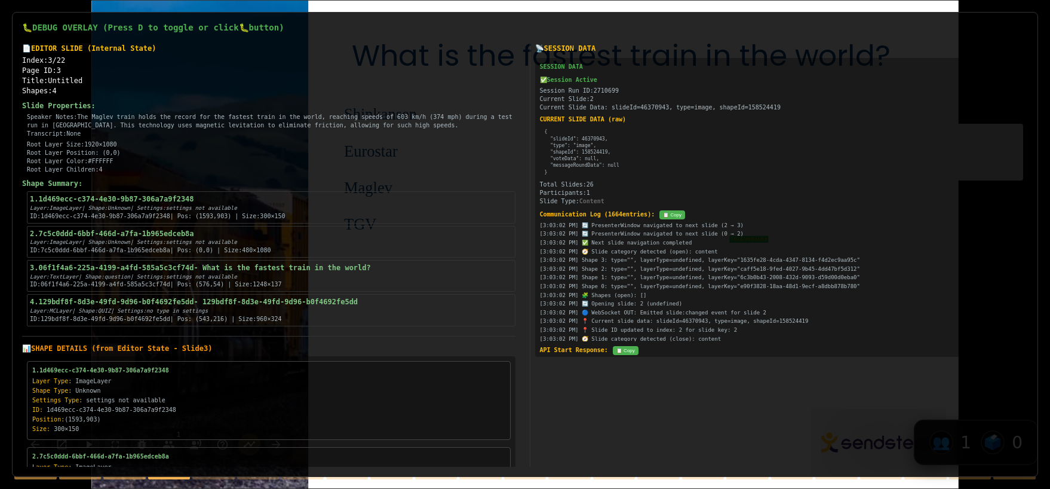
click at [471, 94] on div "Shapes: 4" at bounding box center [269, 91] width 494 height 10
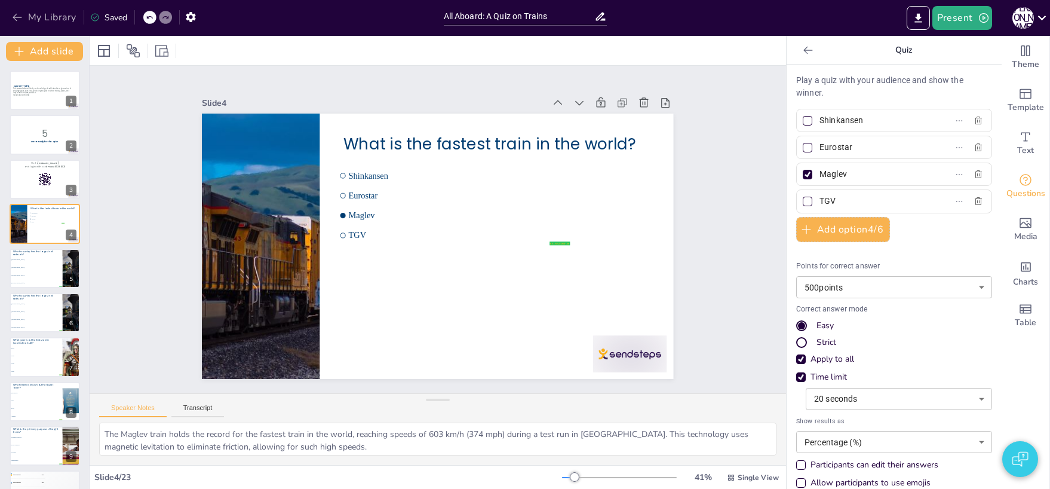
click at [44, 14] on button "My Library" at bounding box center [45, 17] width 72 height 19
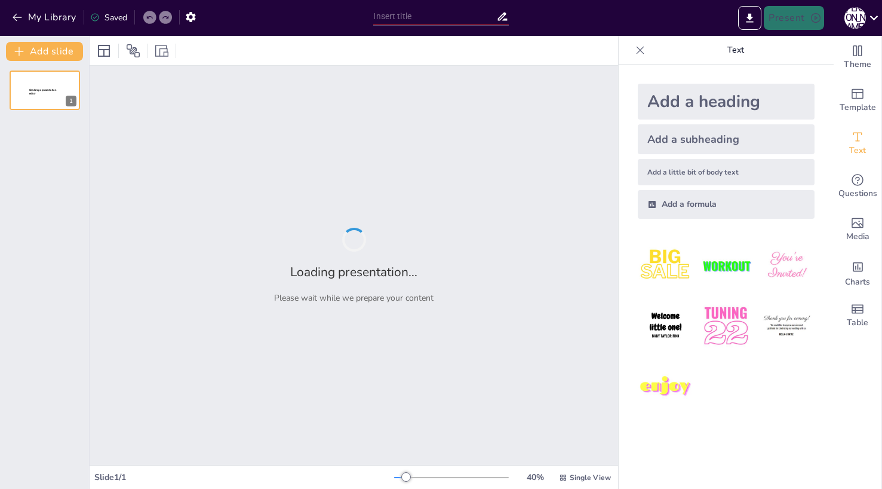
type input "All Aboard: A Quiz on Trains"
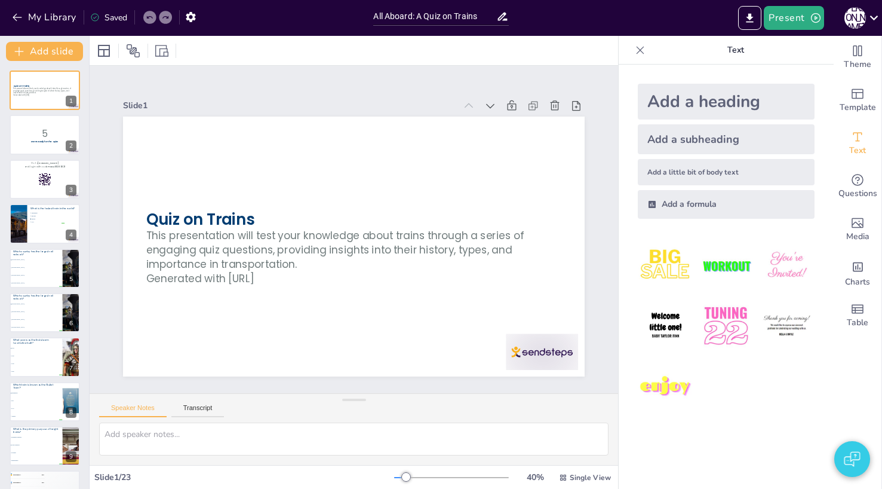
checkbox input "true"
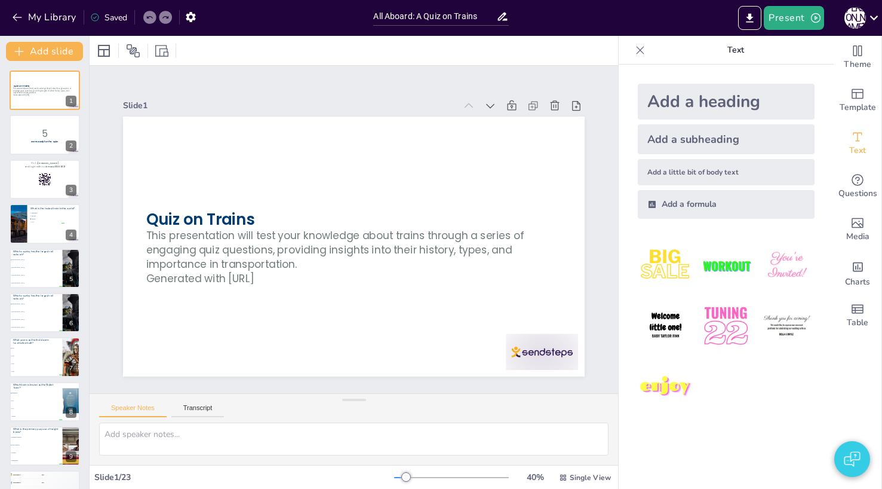
checkbox input "true"
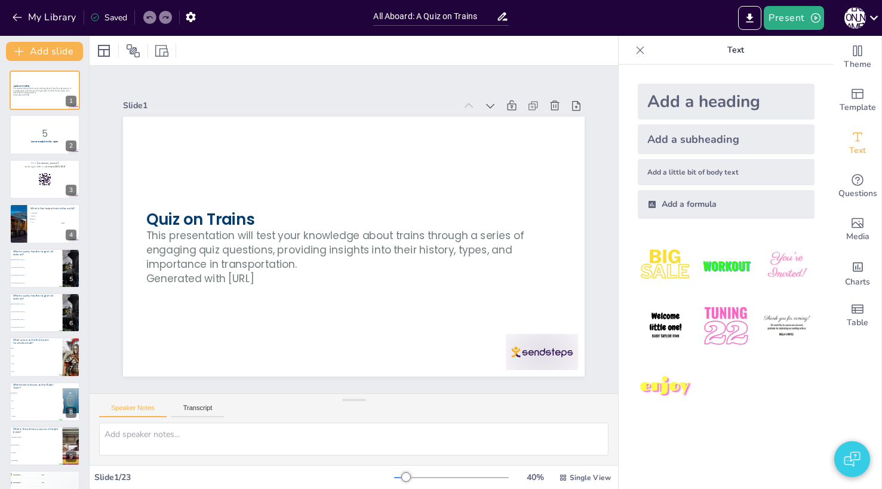
checkbox input "true"
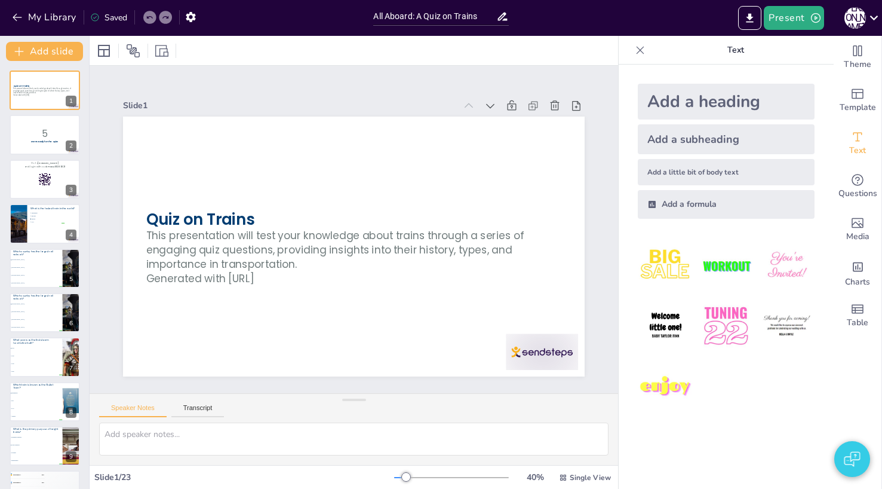
checkbox input "true"
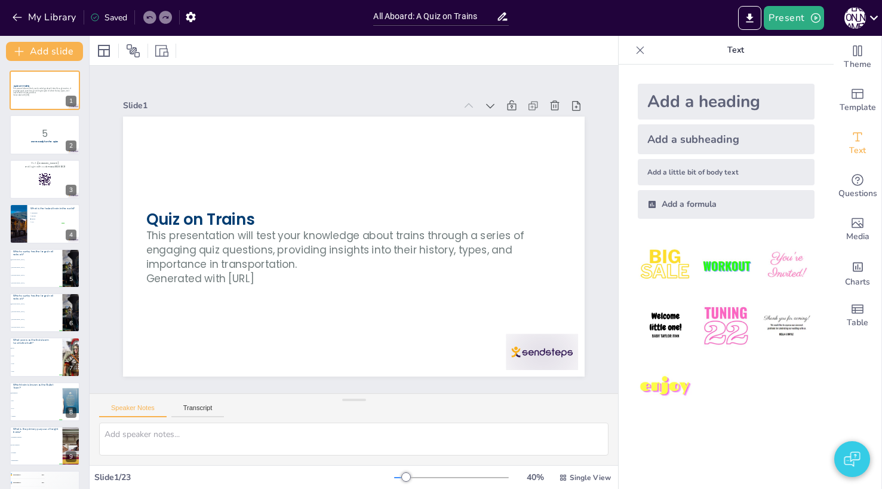
checkbox input "true"
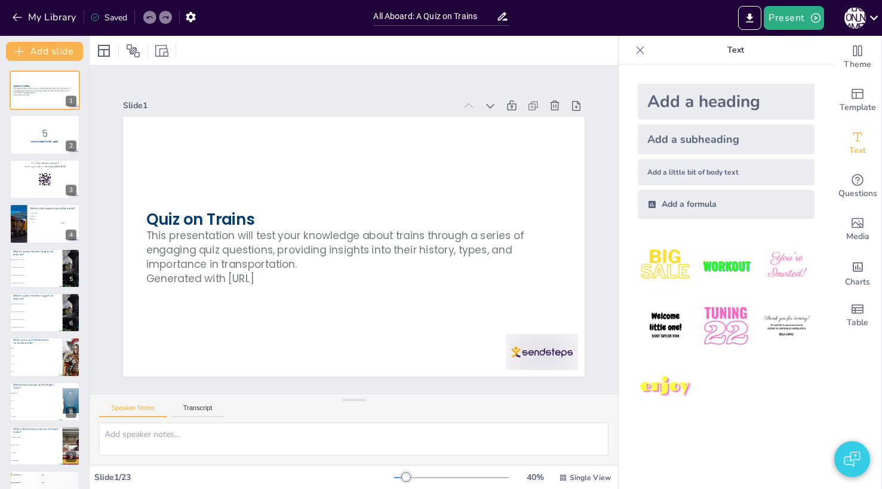
checkbox input "true"
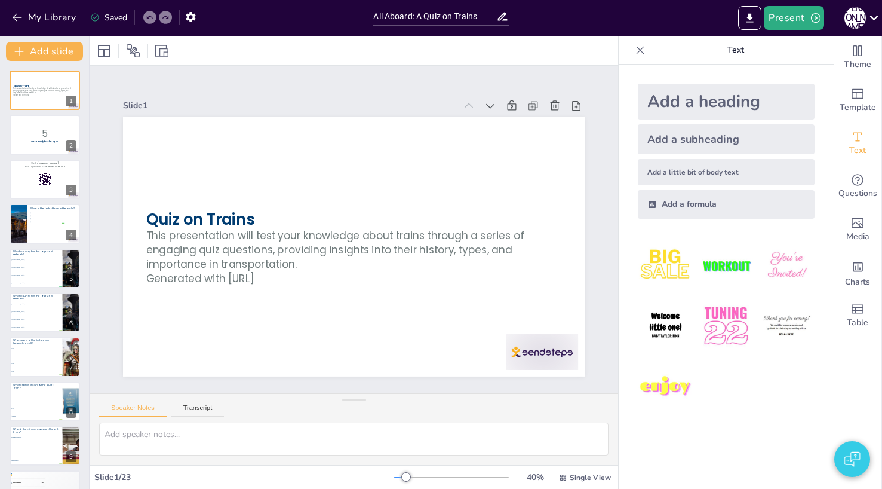
checkbox input "true"
click at [789, 19] on button "Present" at bounding box center [794, 18] width 60 height 24
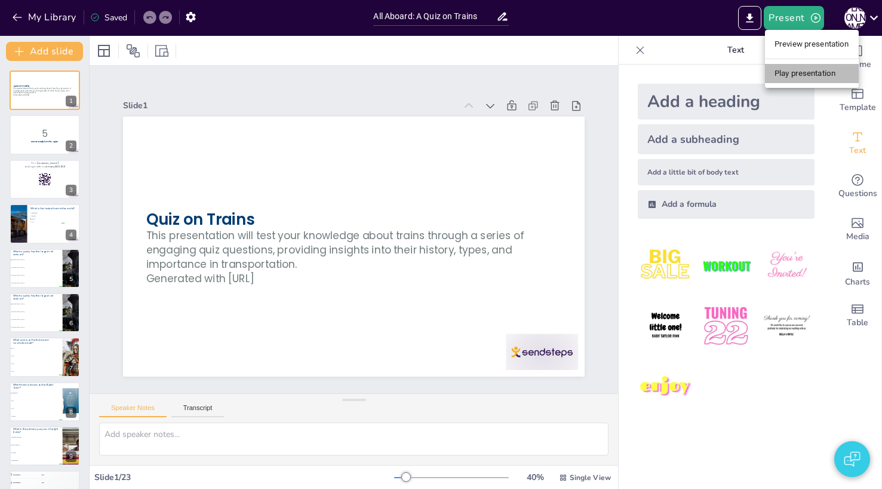
click at [785, 68] on li "Play presentation" at bounding box center [812, 73] width 94 height 19
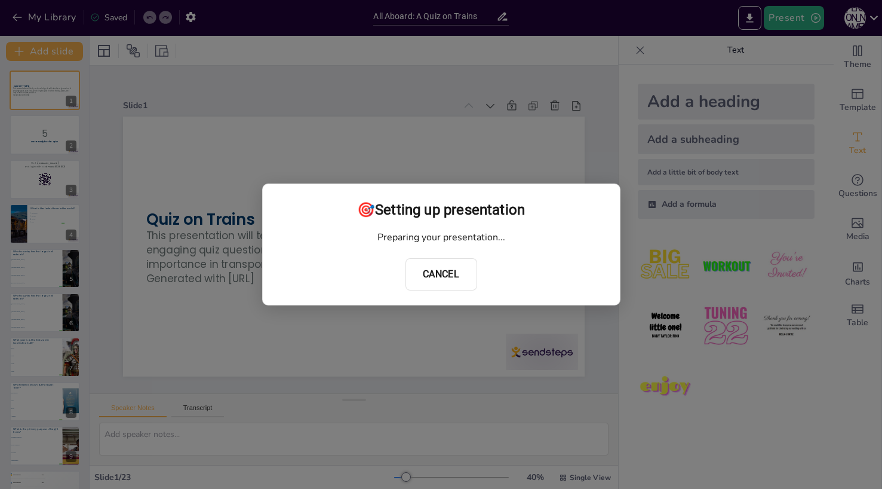
checkbox input "true"
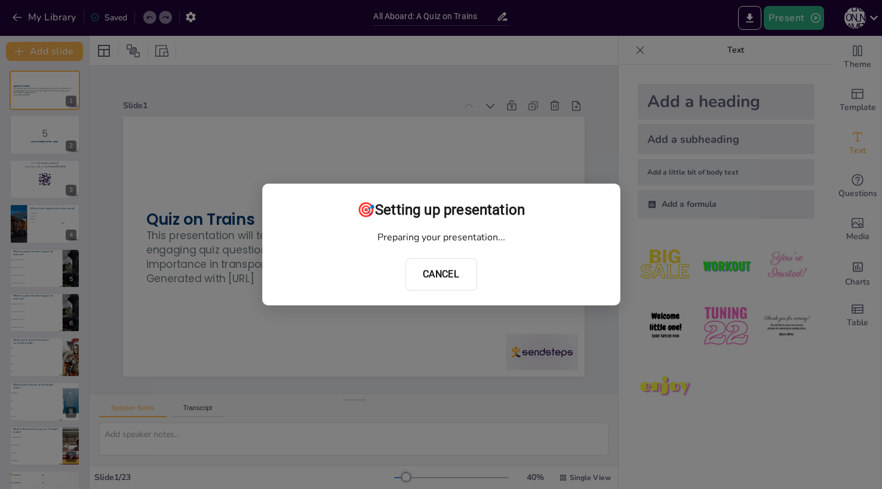
checkbox input "true"
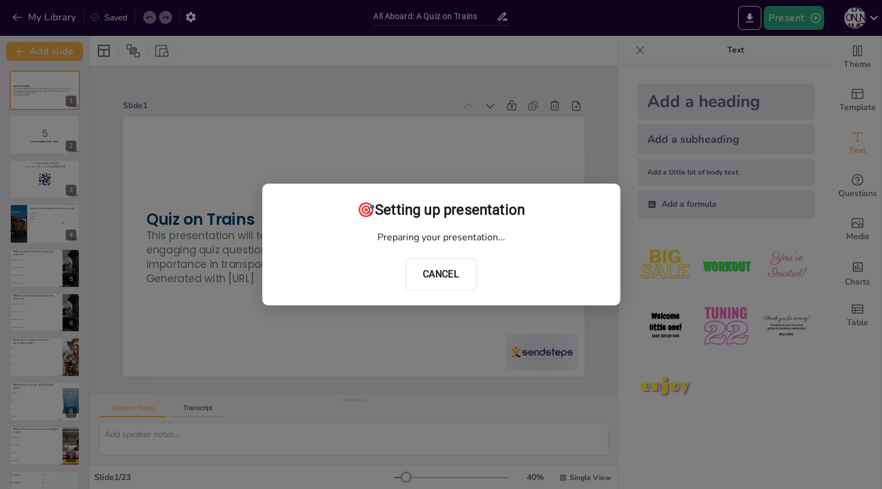
checkbox input "true"
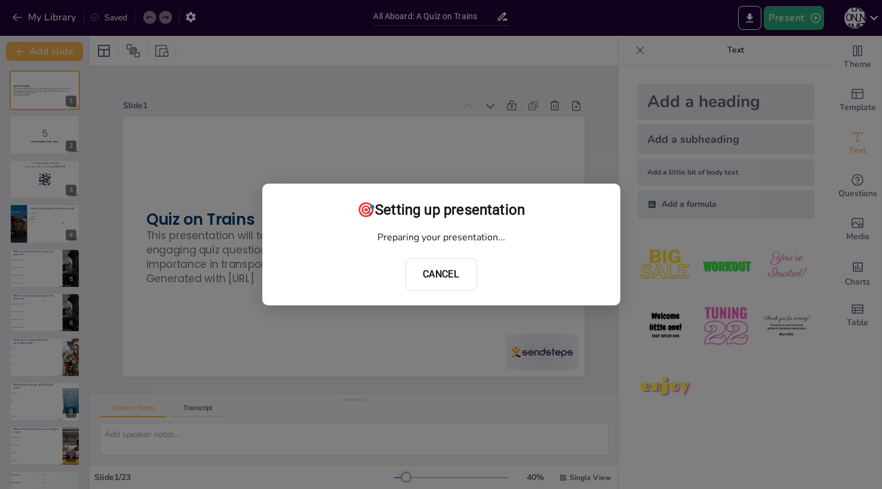
checkbox input "true"
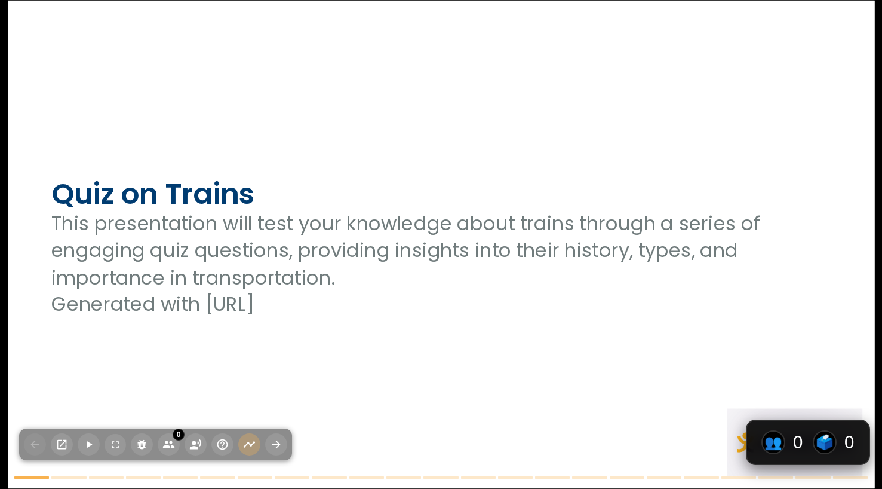
checkbox input "true"
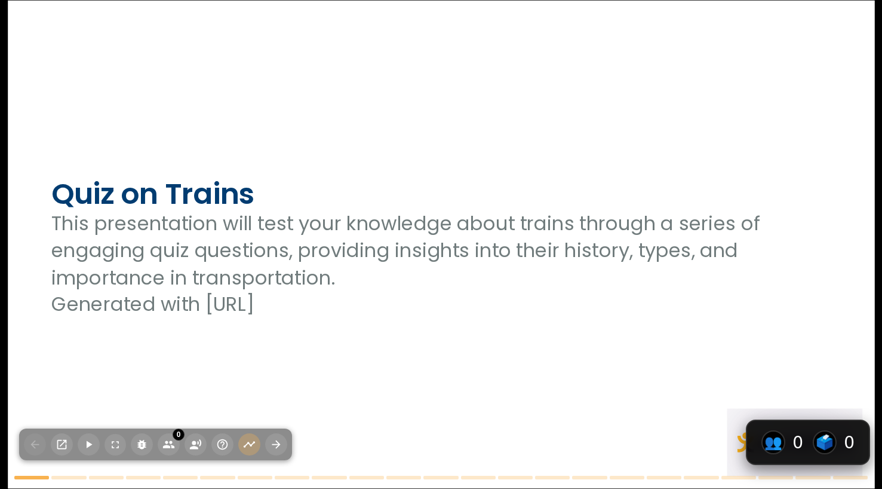
checkbox input "true"
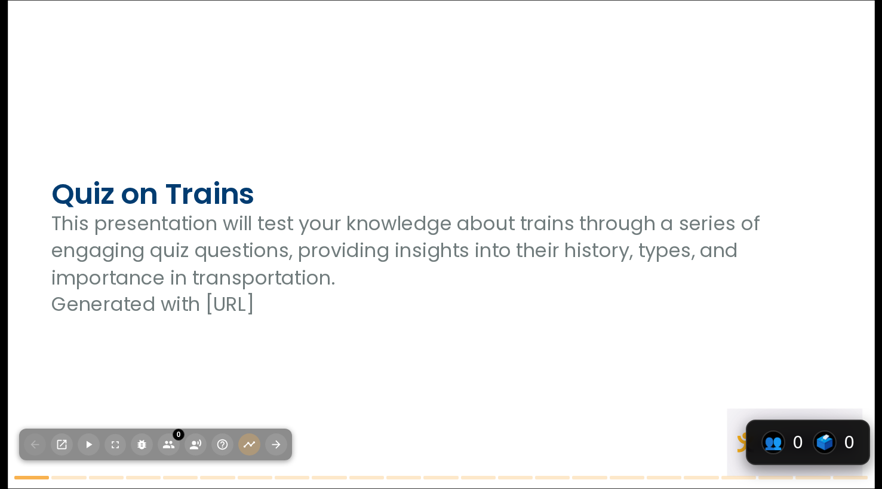
checkbox input "true"
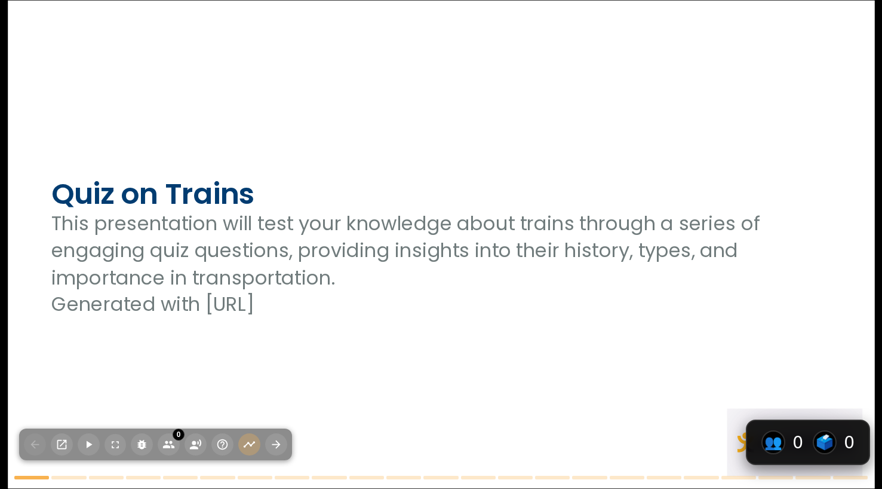
checkbox input "true"
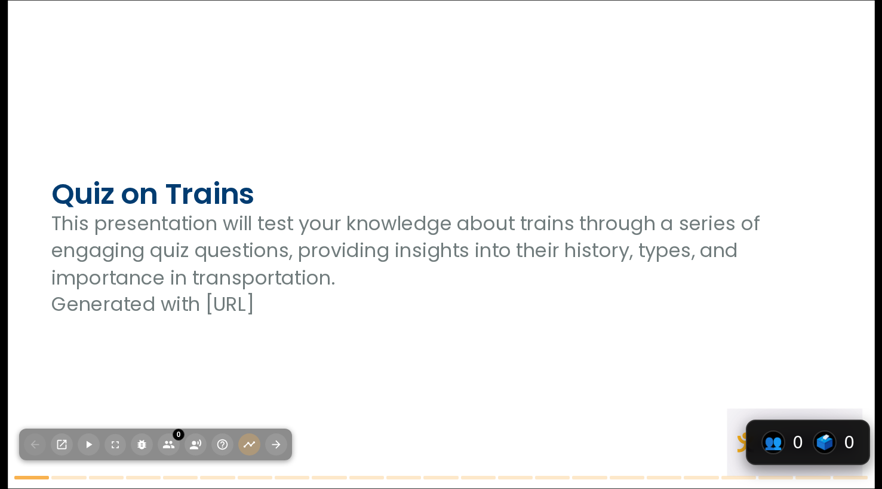
checkbox input "true"
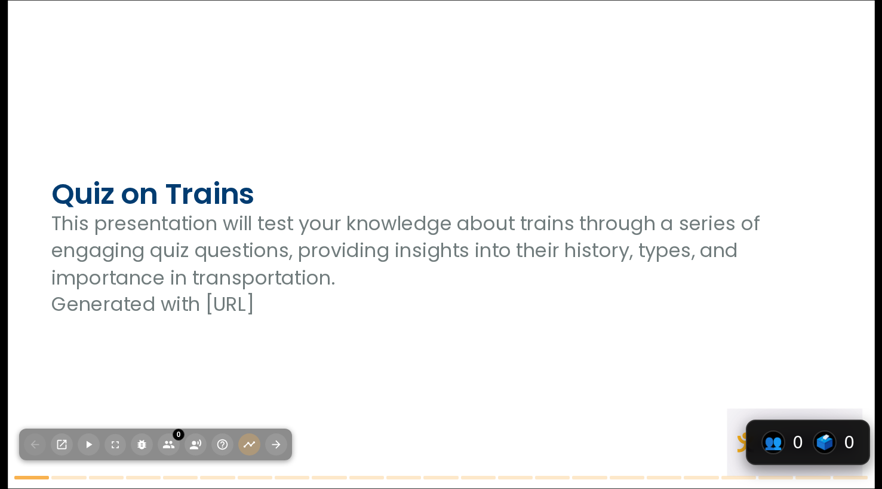
checkbox input "true"
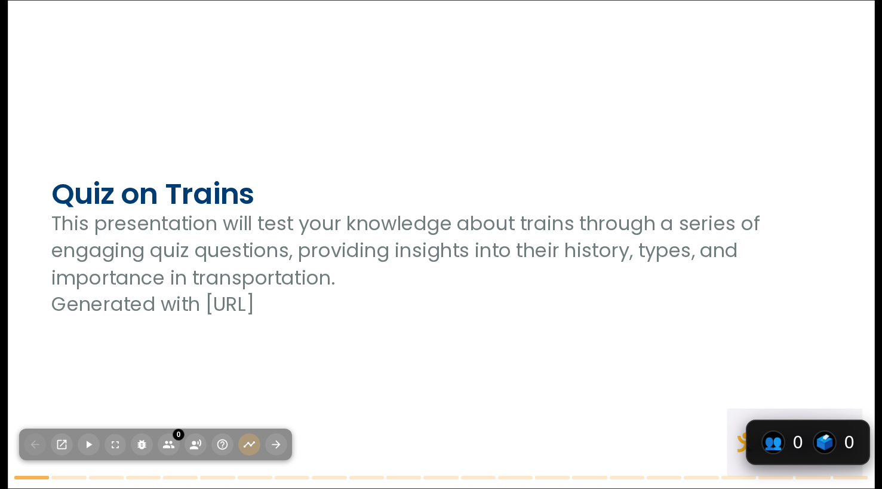
checkbox input "true"
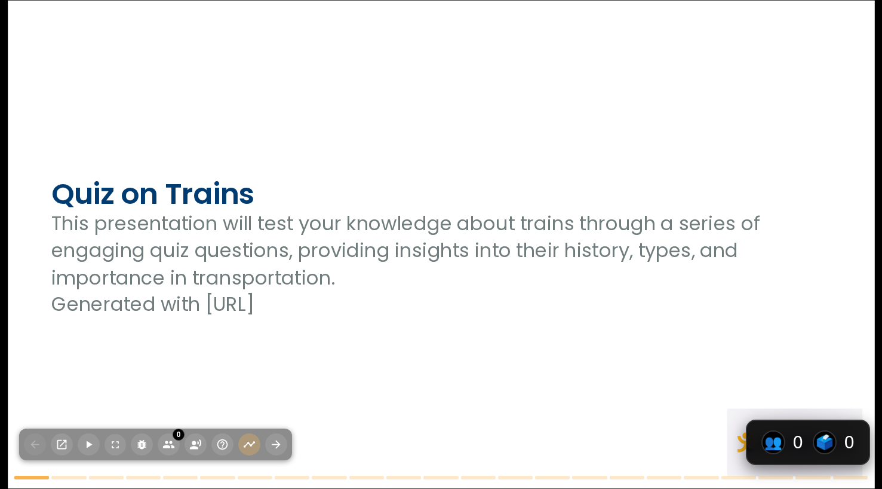
checkbox input "true"
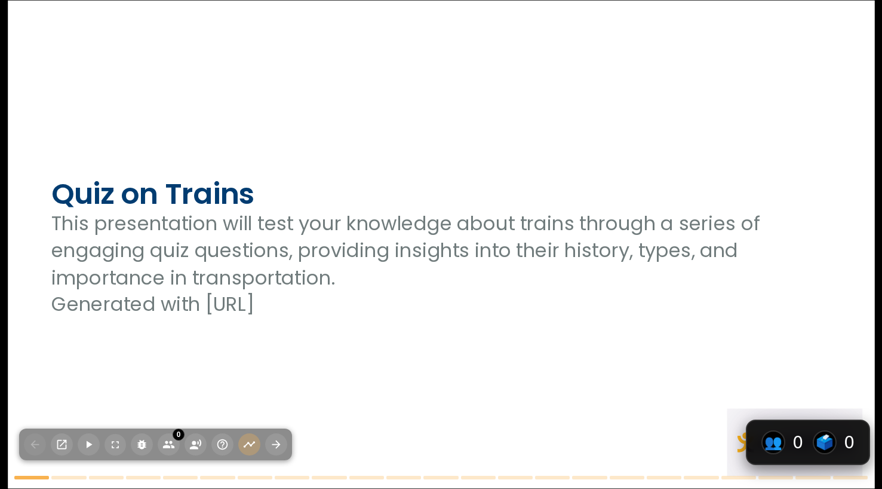
checkbox input "true"
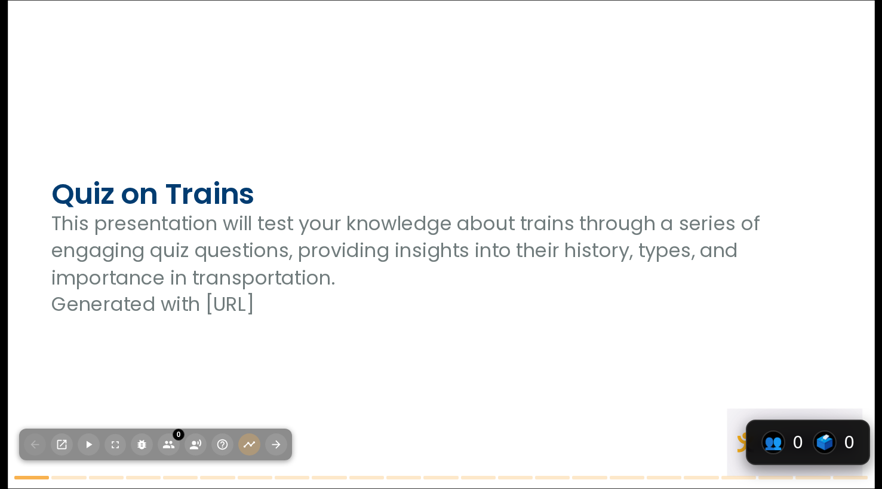
checkbox input "true"
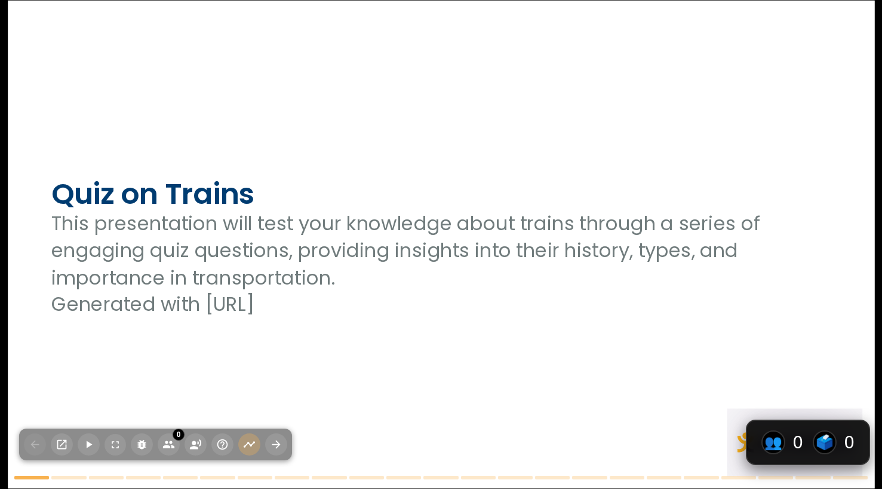
checkbox input "true"
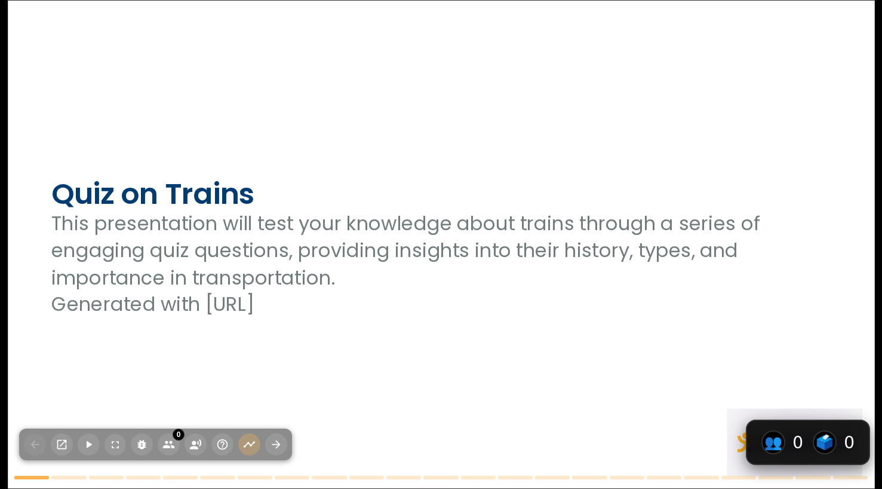
checkbox input "true"
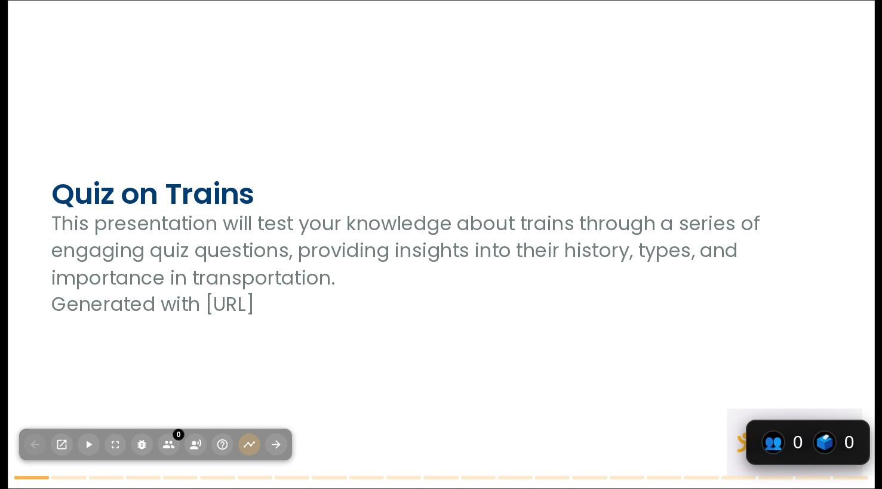
checkbox input "true"
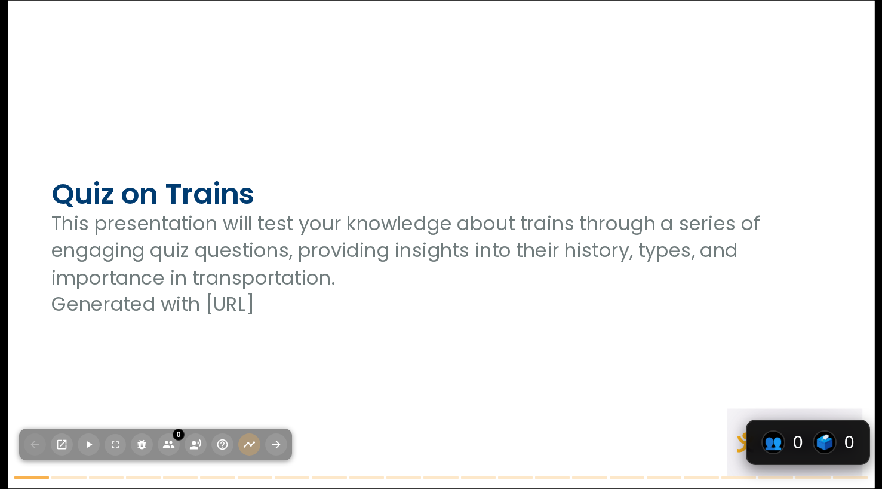
checkbox input "true"
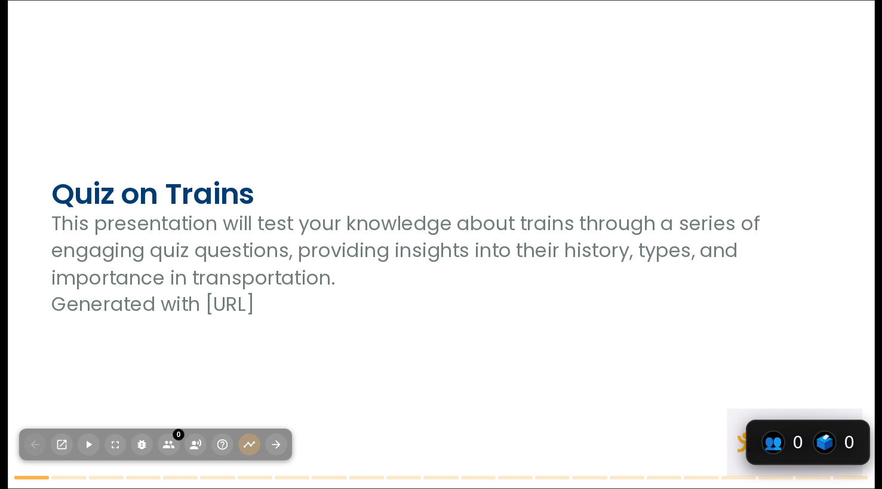
checkbox input "true"
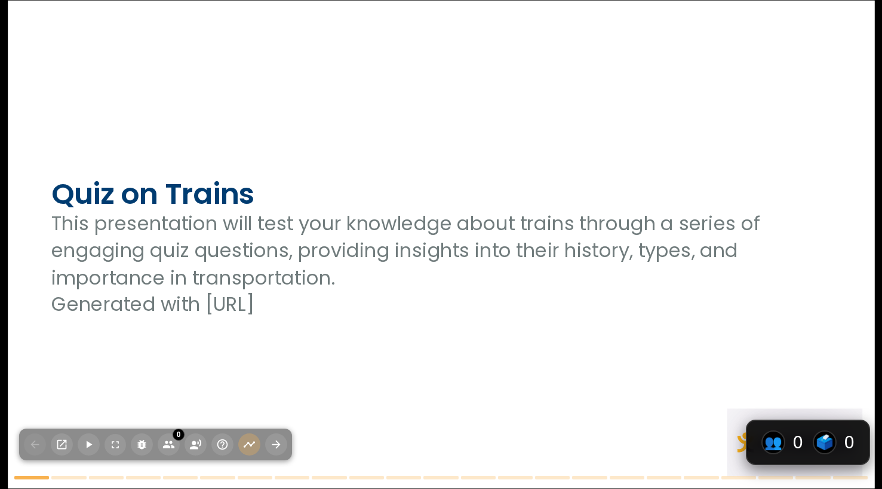
checkbox input "true"
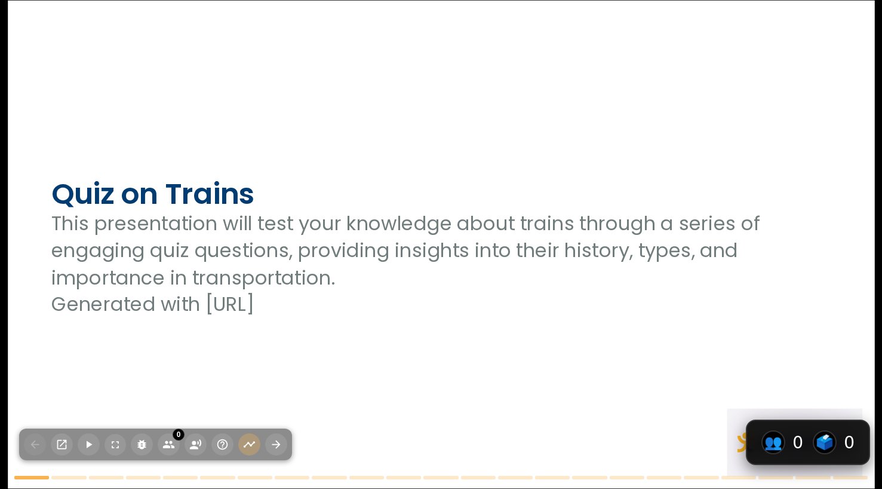
checkbox input "true"
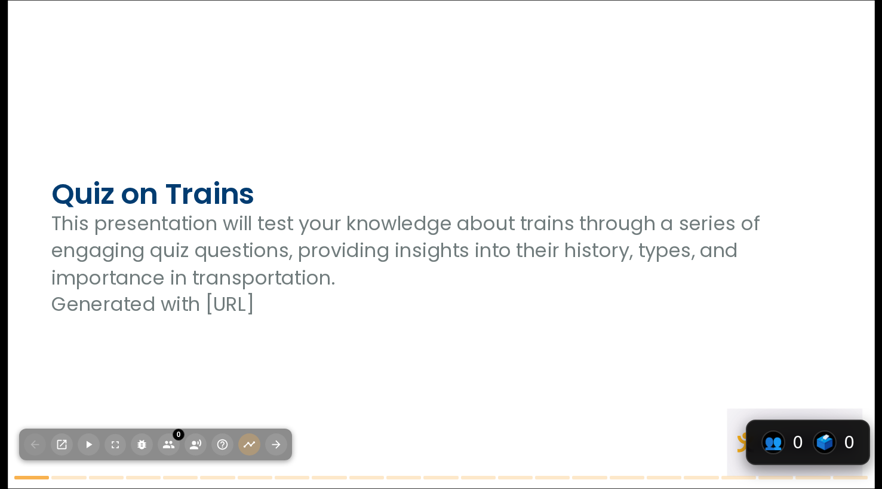
checkbox input "true"
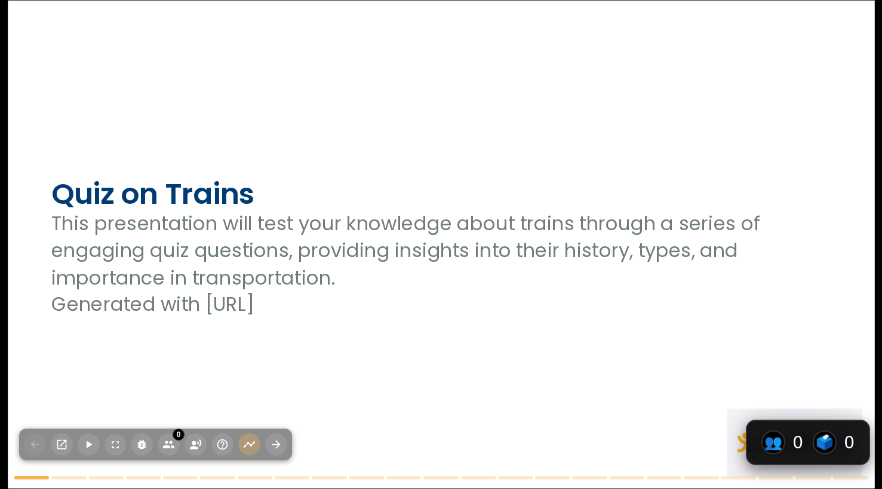
checkbox input "true"
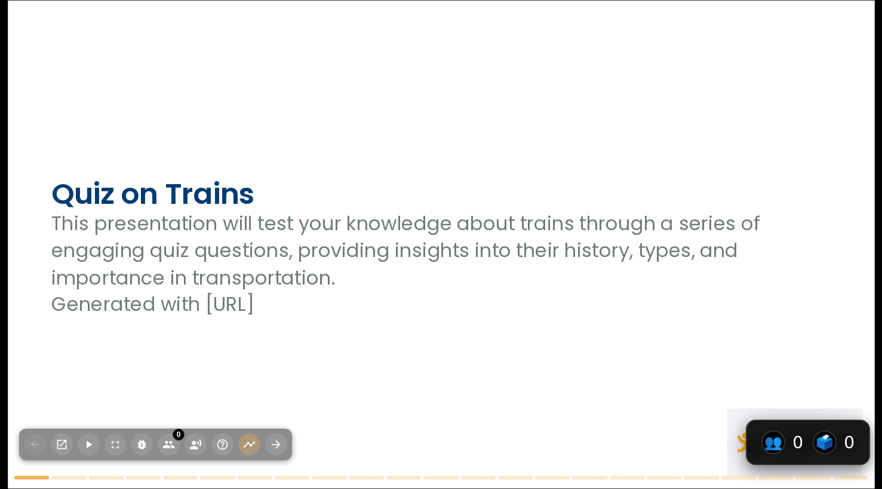
checkbox input "true"
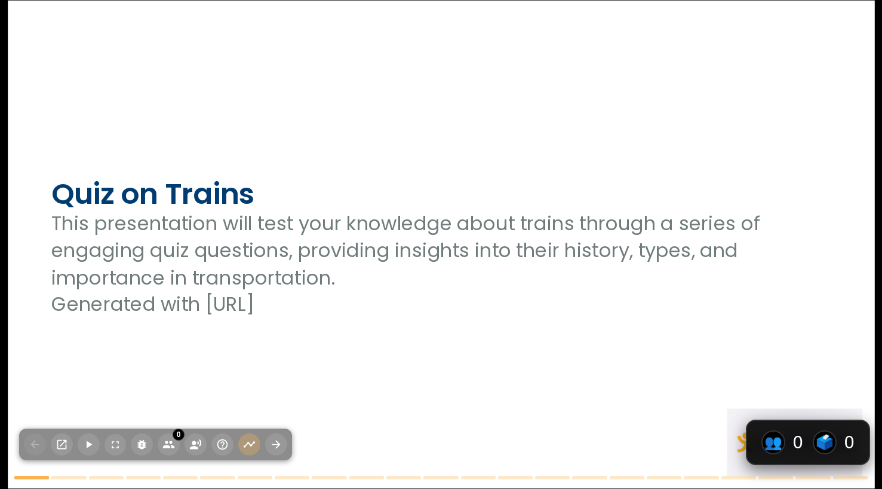
checkbox input "true"
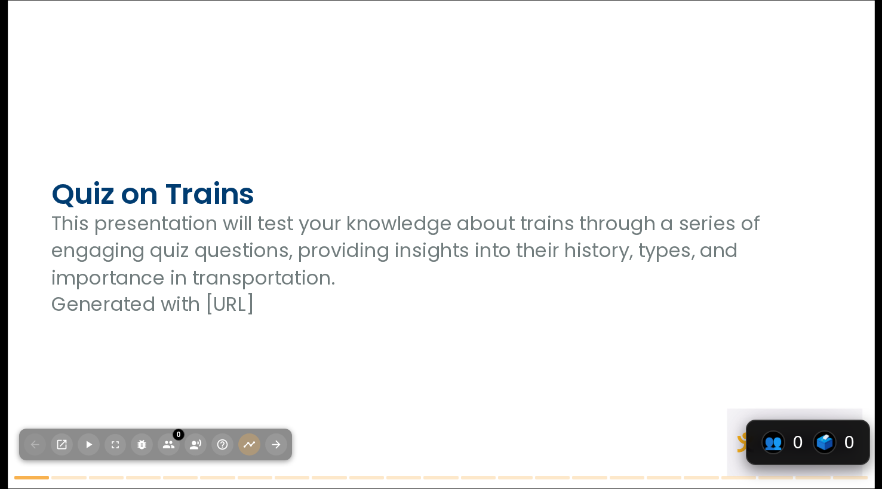
checkbox input "true"
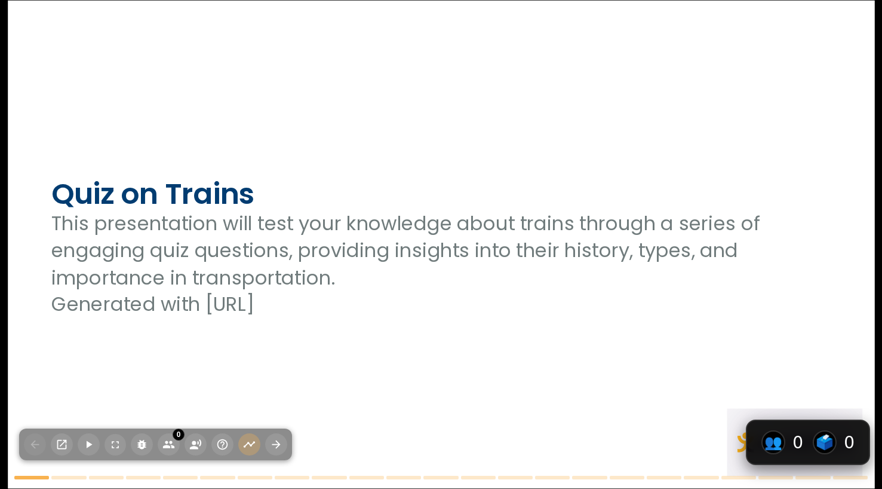
checkbox input "true"
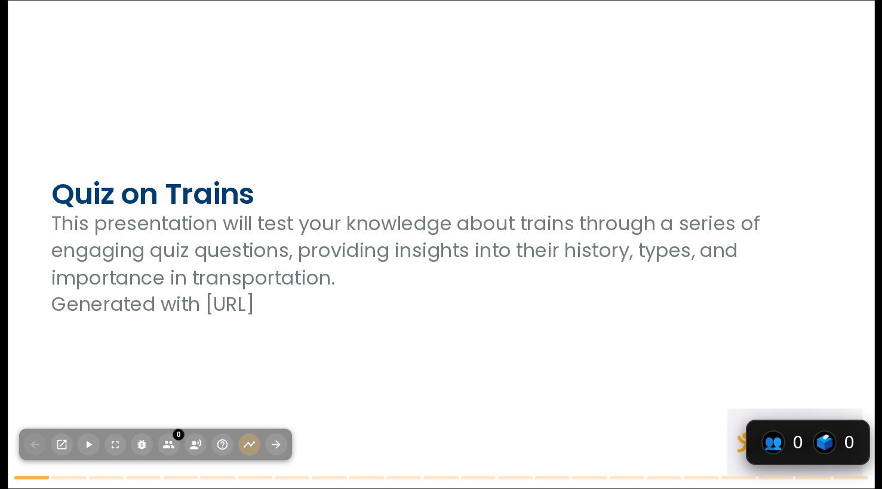
checkbox input "true"
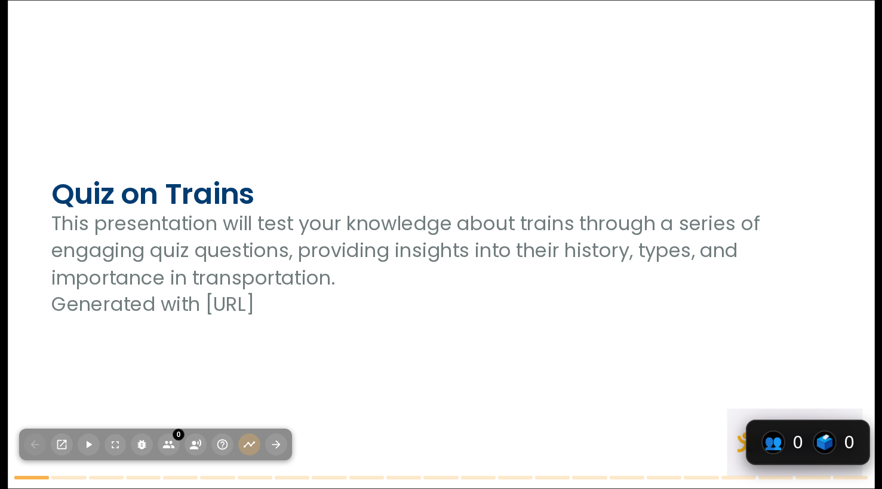
checkbox input "true"
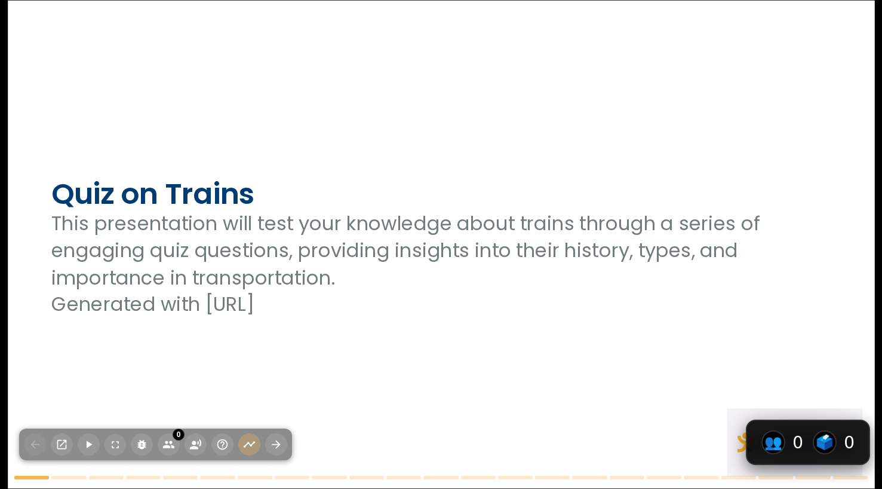
checkbox input "true"
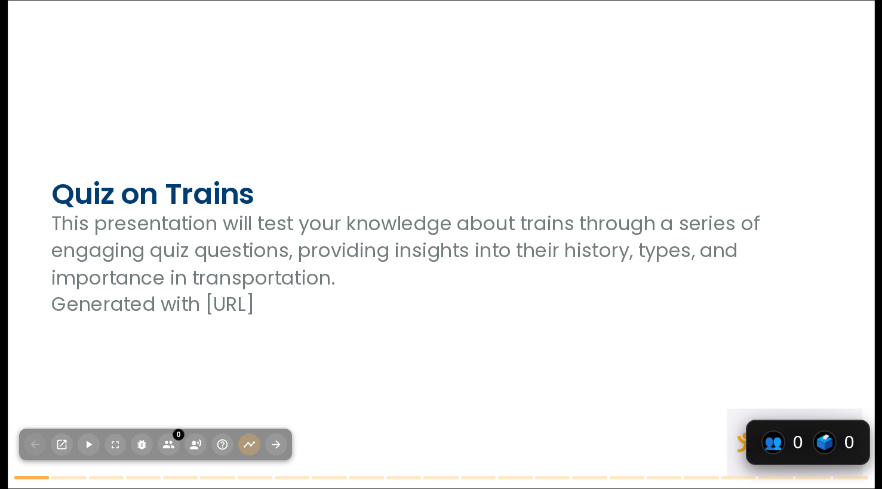
checkbox input "true"
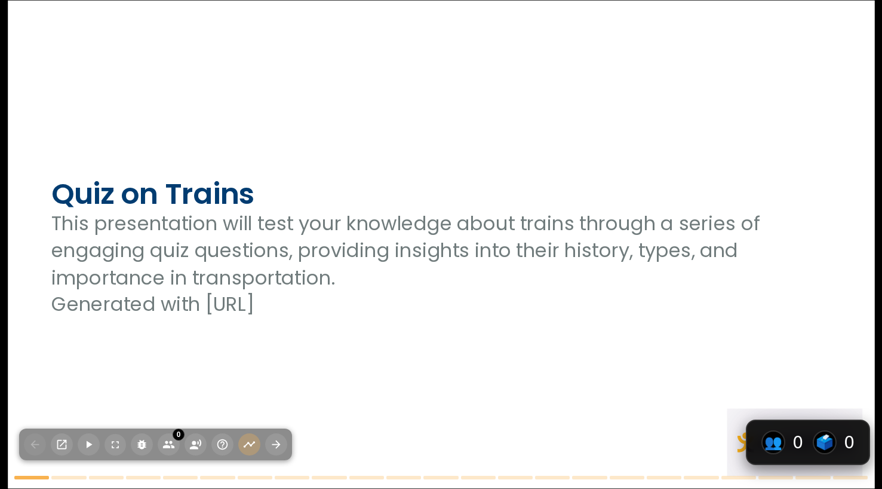
checkbox input "true"
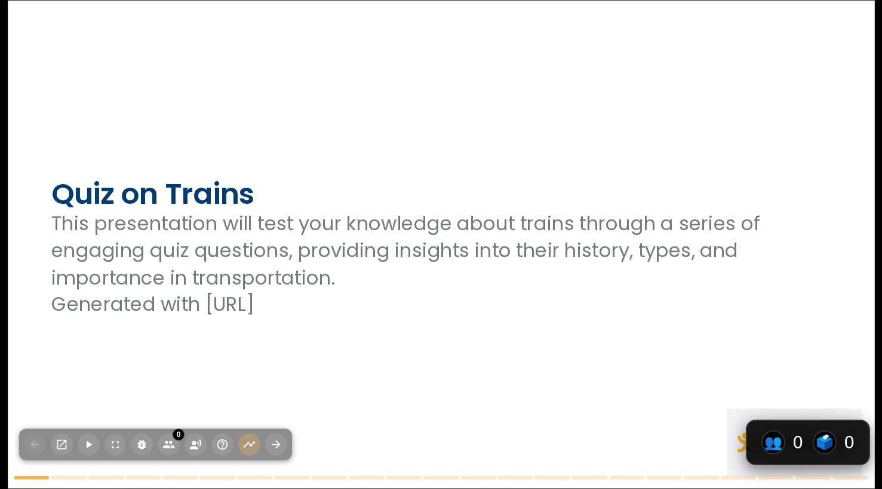
checkbox input "true"
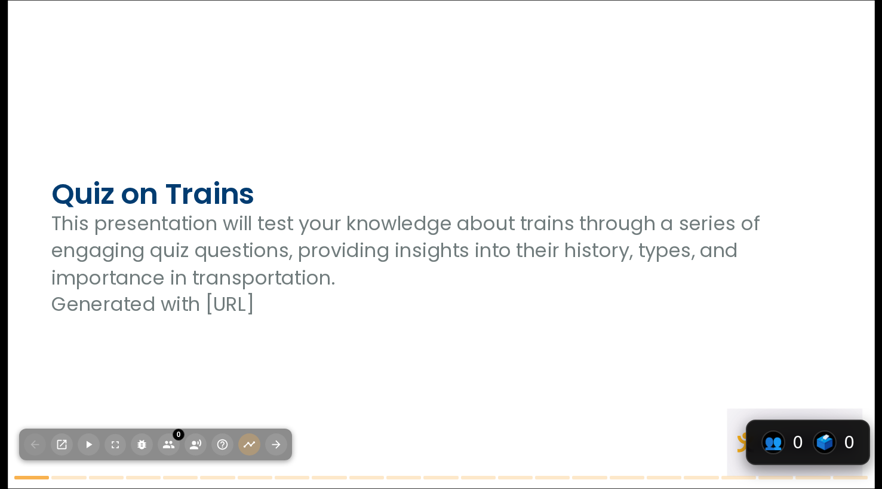
checkbox input "true"
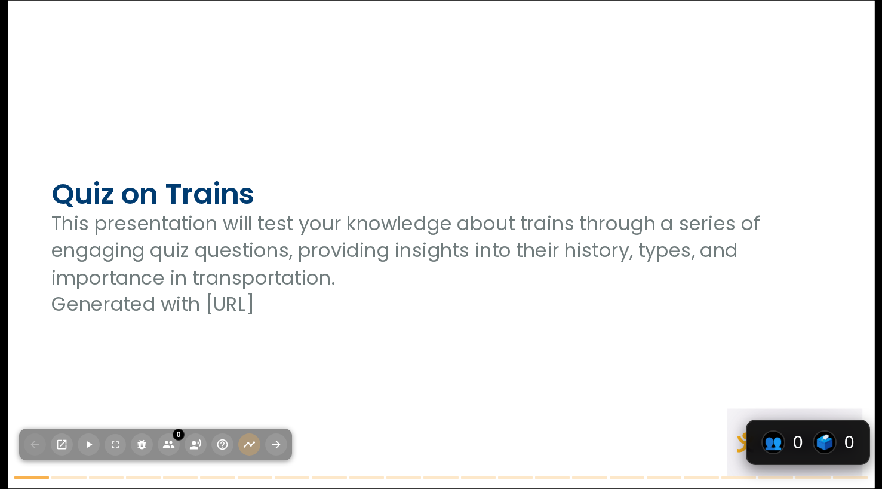
checkbox input "true"
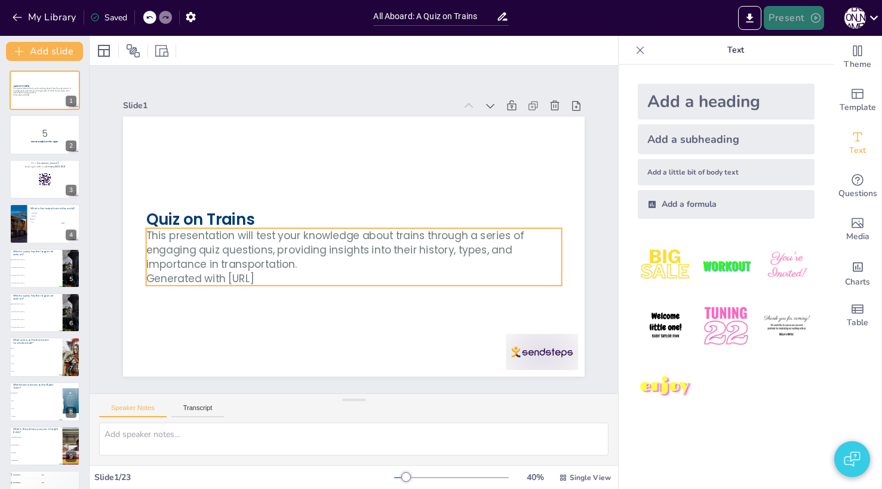
click at [780, 15] on button "Present" at bounding box center [794, 18] width 60 height 24
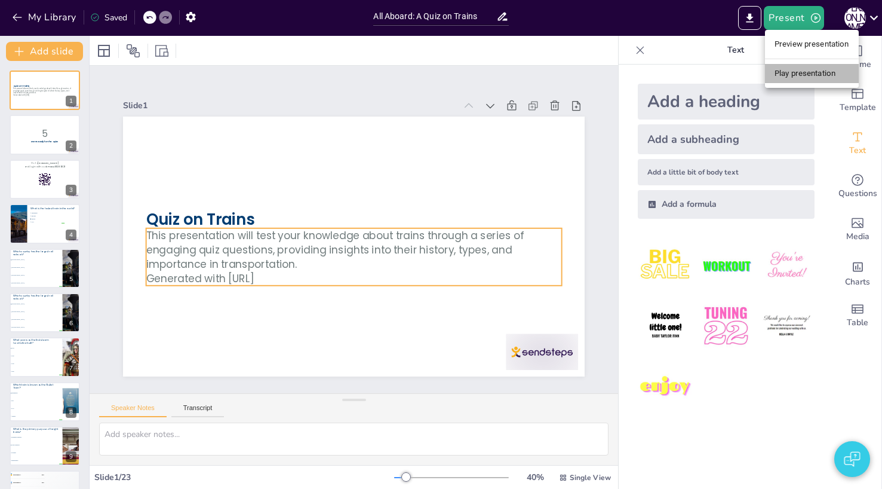
click at [782, 71] on li "Play presentation" at bounding box center [812, 73] width 94 height 19
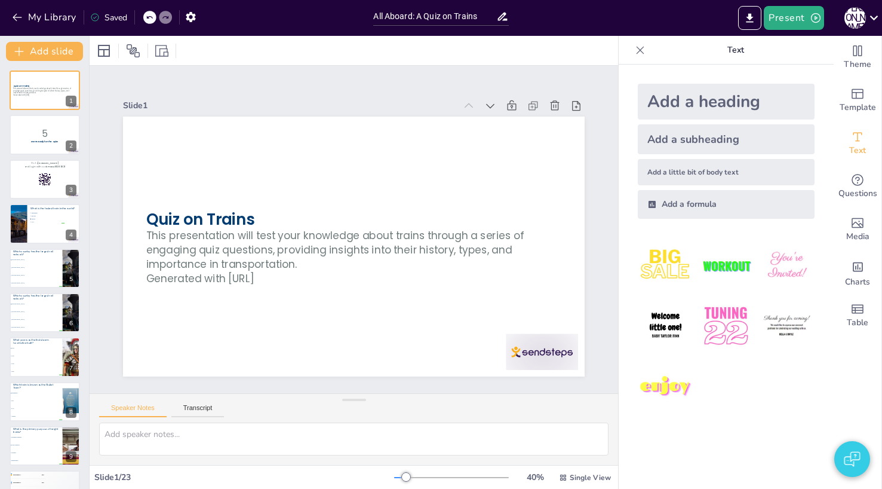
click at [704, 21] on div "Present J B" at bounding box center [698, 18] width 367 height 24
click at [716, 19] on div "Present J B" at bounding box center [698, 18] width 367 height 24
click at [22, 144] on div at bounding box center [45, 135] width 72 height 41
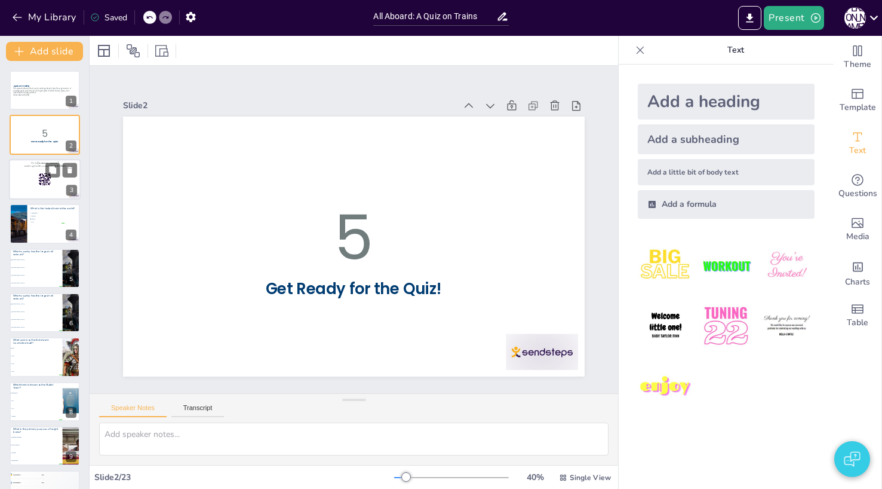
click at [24, 188] on div at bounding box center [45, 179] width 72 height 41
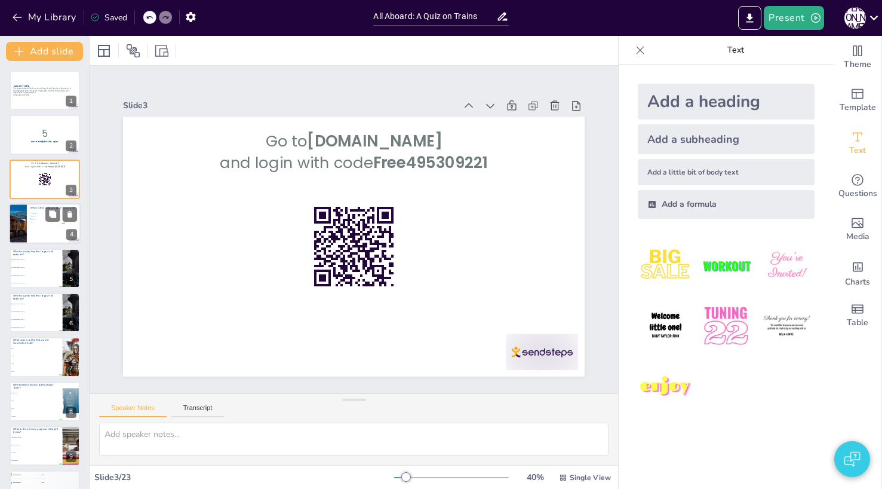
click at [27, 211] on div at bounding box center [45, 223] width 72 height 41
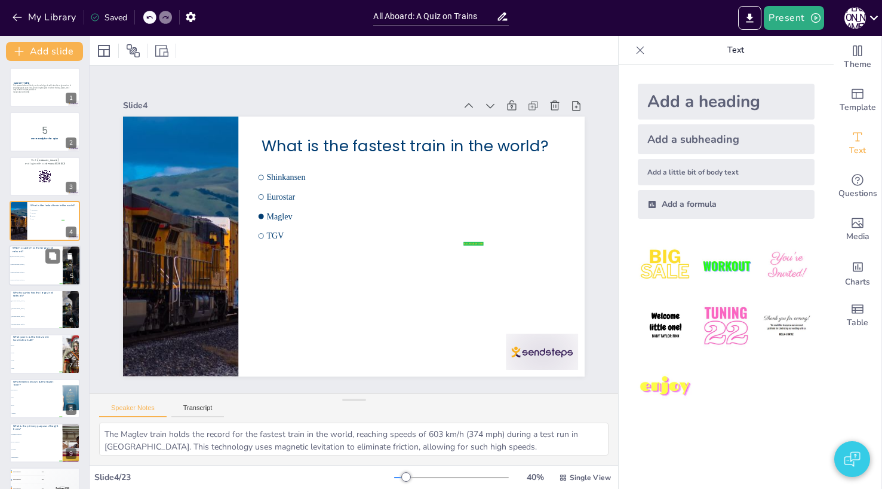
scroll to position [2, 0]
click at [37, 274] on li "[GEOGRAPHIC_DATA]" at bounding box center [36, 273] width 54 height 8
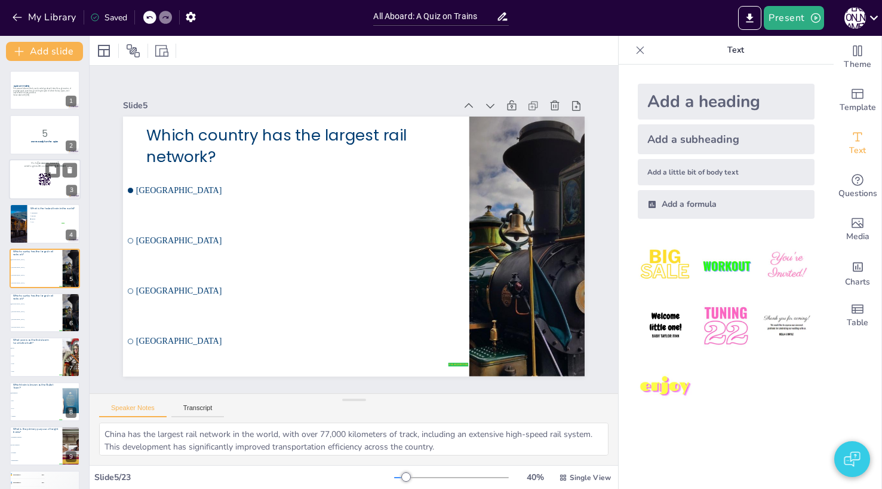
click at [35, 185] on div at bounding box center [45, 179] width 72 height 41
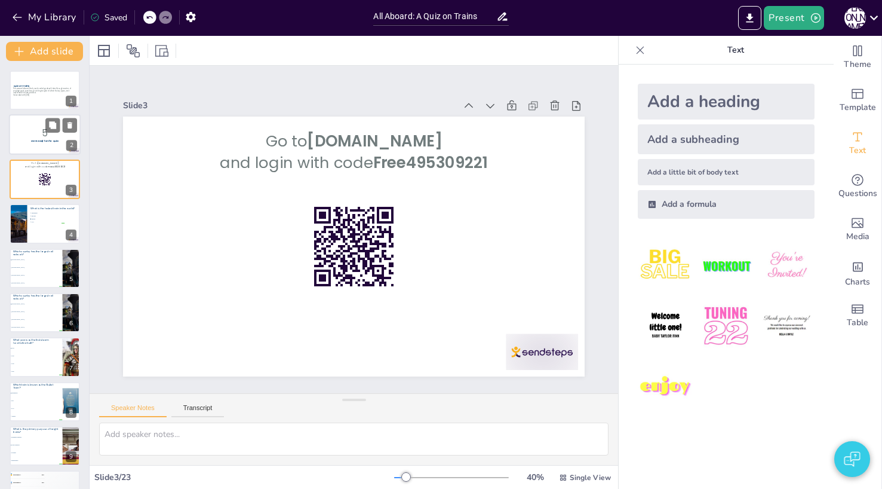
click at [27, 145] on div at bounding box center [45, 135] width 72 height 41
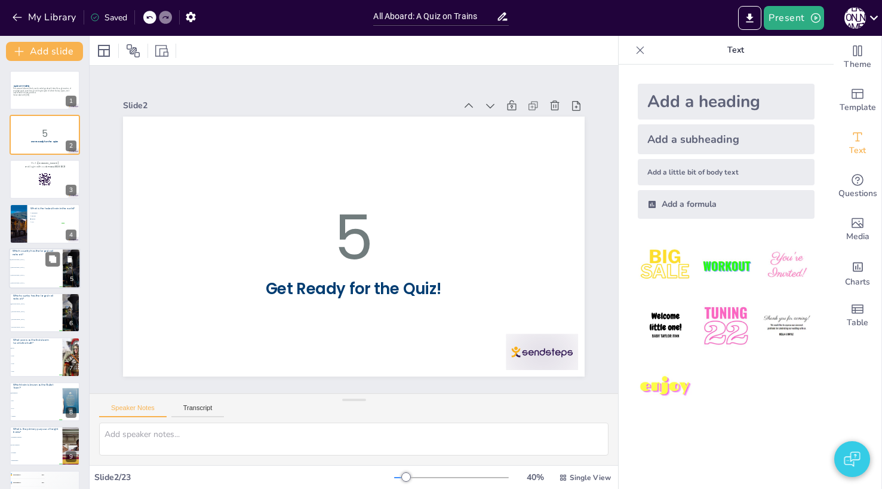
click at [16, 279] on li "[GEOGRAPHIC_DATA]" at bounding box center [36, 283] width 54 height 8
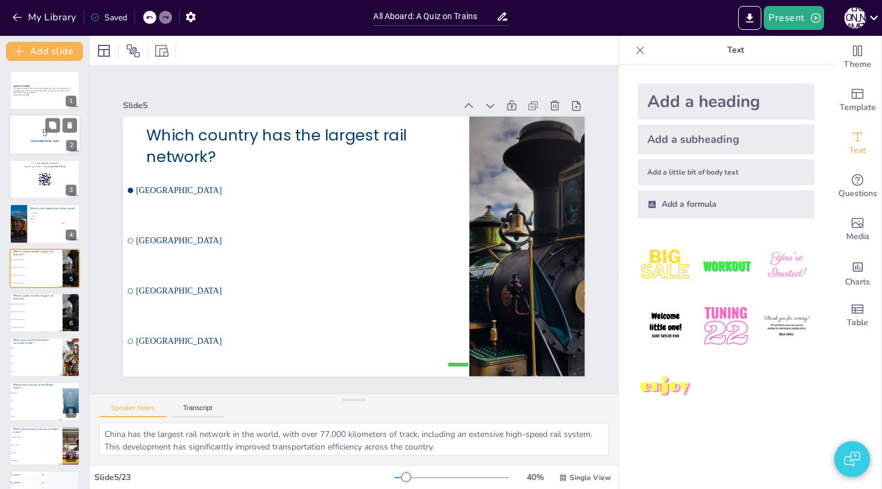
click at [29, 142] on p "Get Ready for the Quiz!" at bounding box center [45, 142] width 65 height 4
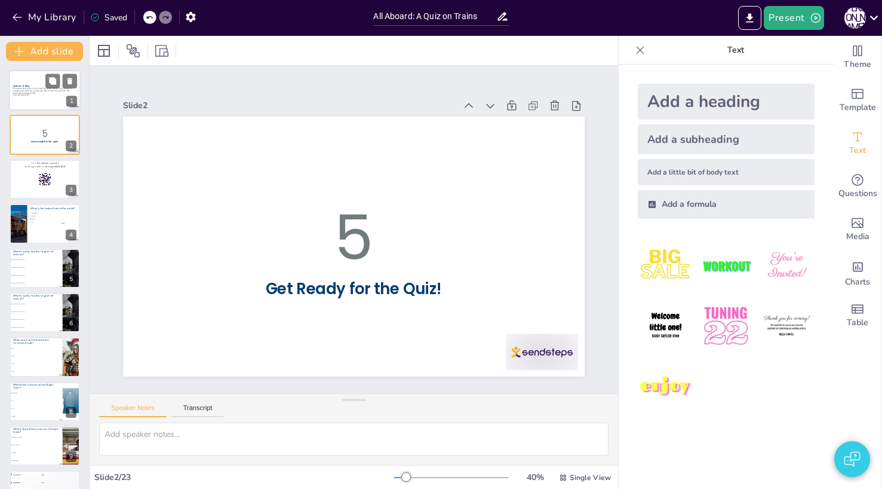
click at [36, 88] on p "This presentation will test your knowledge about trains through a series of eng…" at bounding box center [45, 90] width 65 height 7
